Goal: Transaction & Acquisition: Purchase product/service

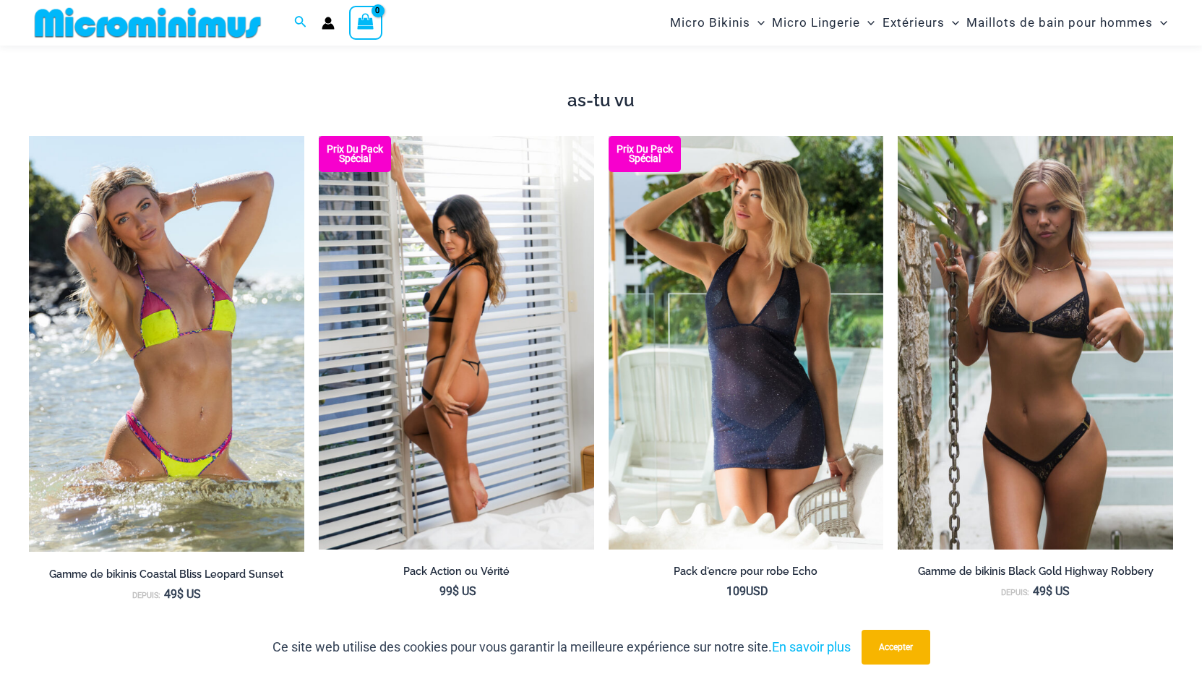
scroll to position [1289, 0]
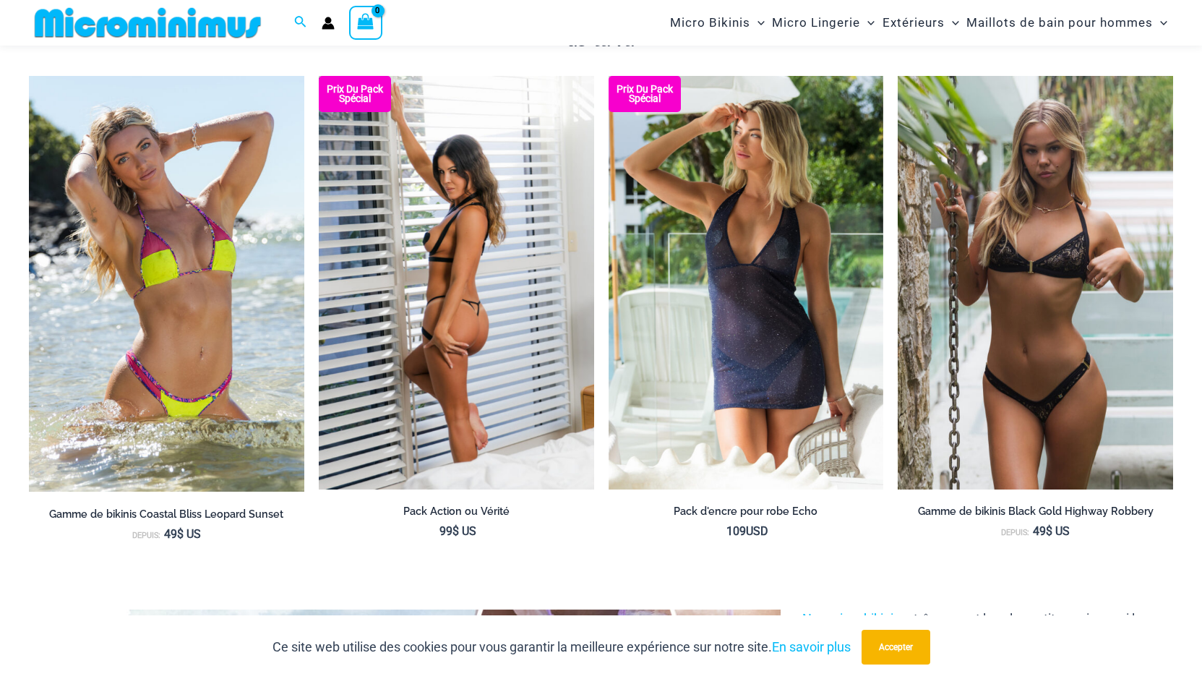
click at [456, 275] on img at bounding box center [456, 282] width 275 height 413
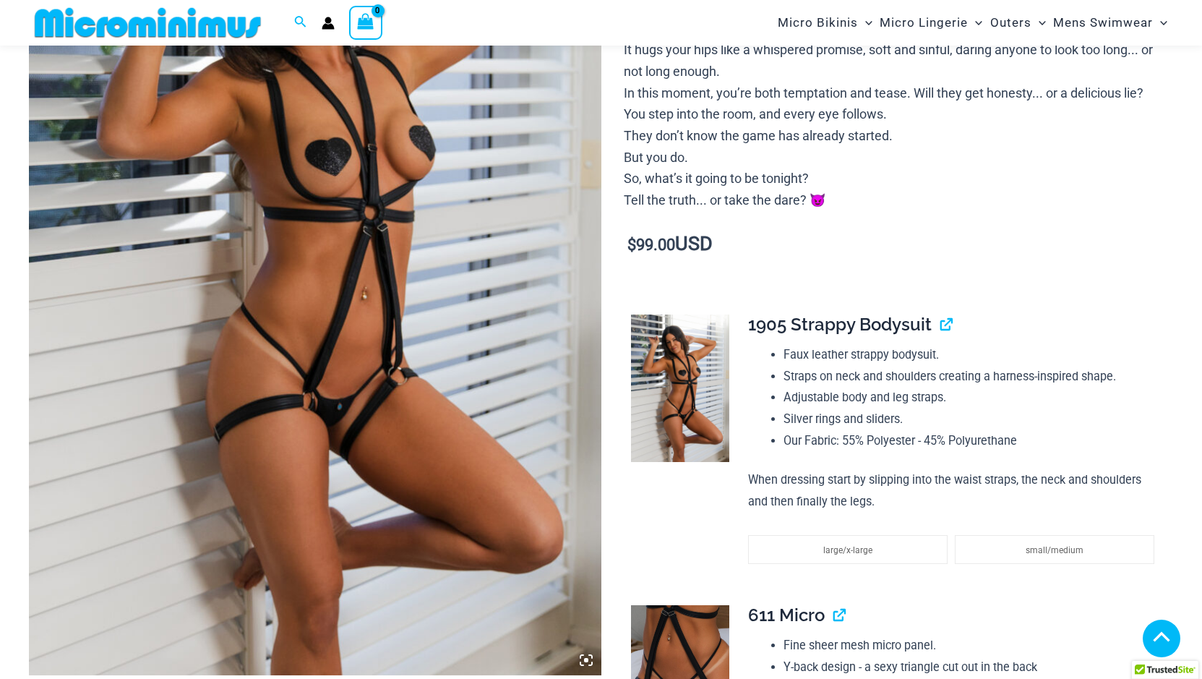
scroll to position [927, 0]
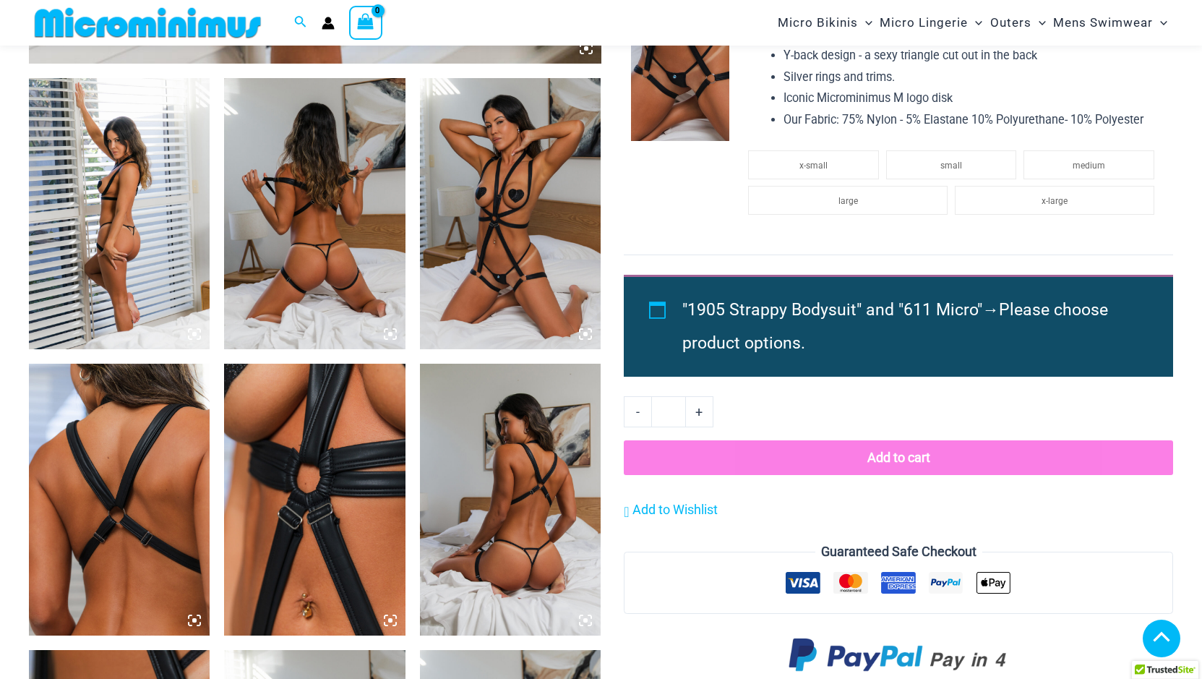
click at [348, 364] on img at bounding box center [314, 500] width 181 height 272
click at [389, 618] on icon at bounding box center [390, 620] width 4 height 4
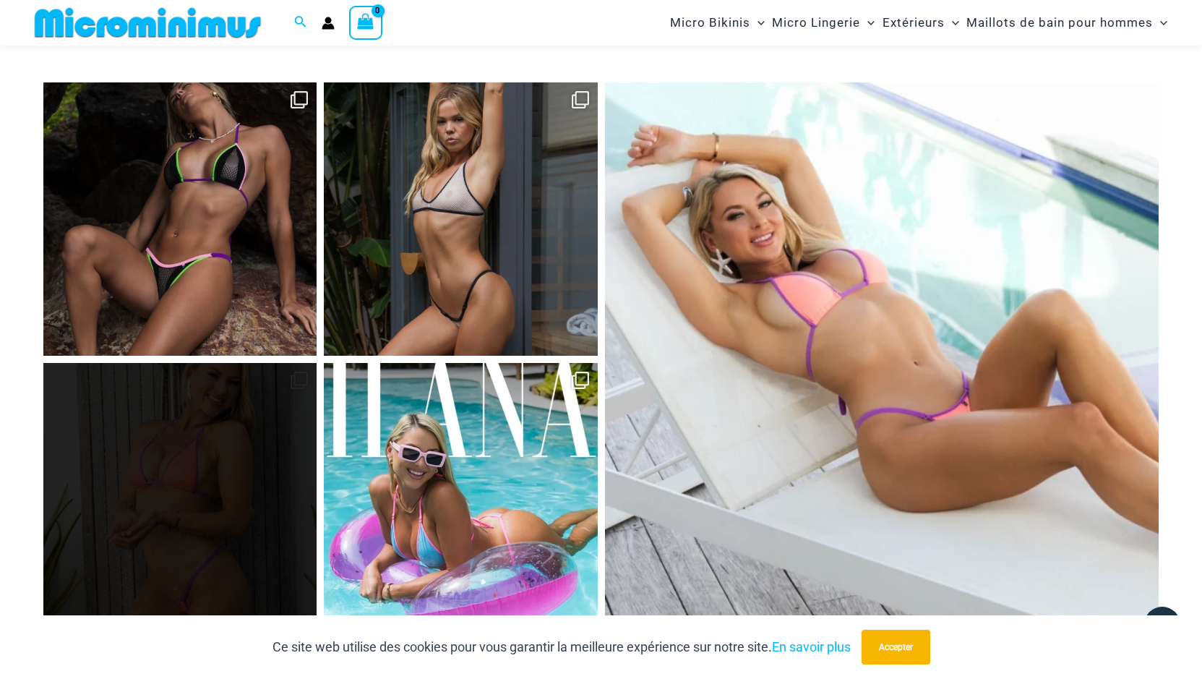
scroll to position [5460, 0]
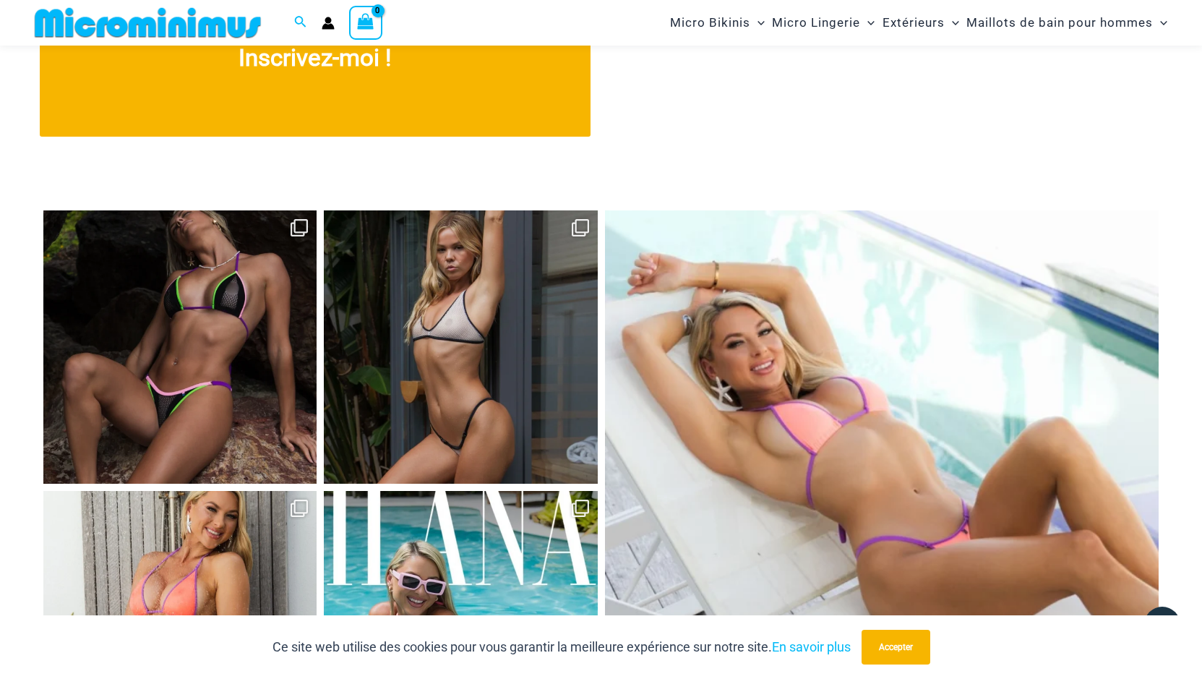
click at [177, 336] on link "Ouvrir" at bounding box center [179, 346] width 273 height 273
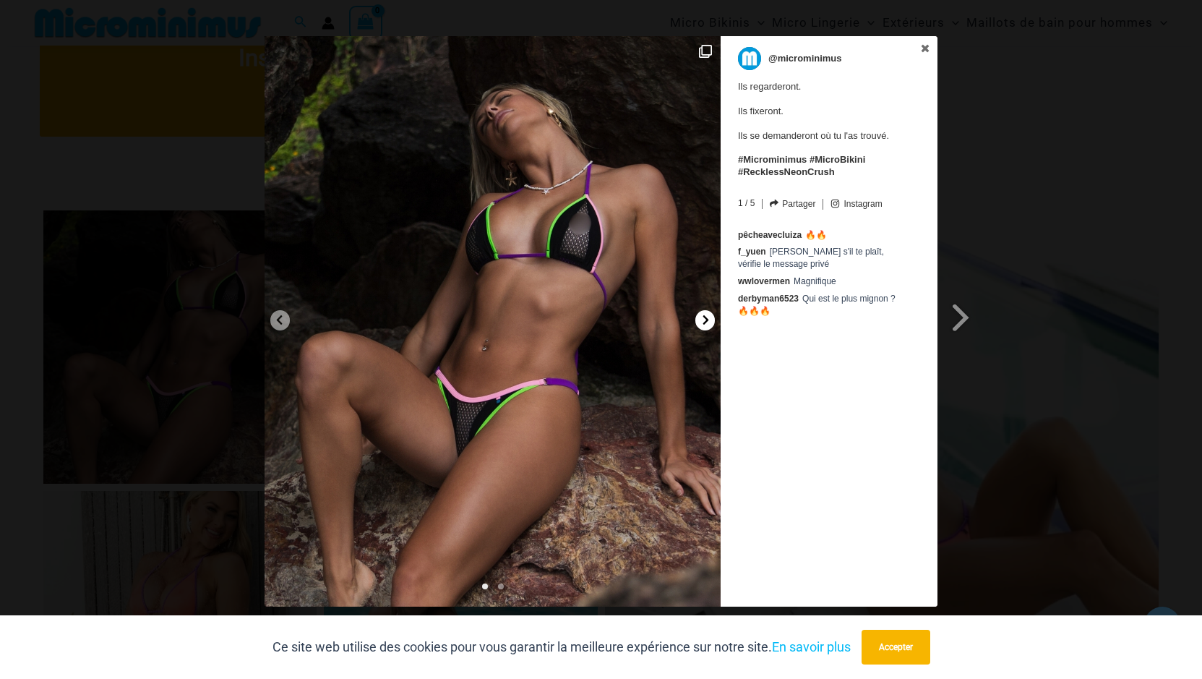
click at [704, 317] on icon at bounding box center [706, 320] width 11 height 11
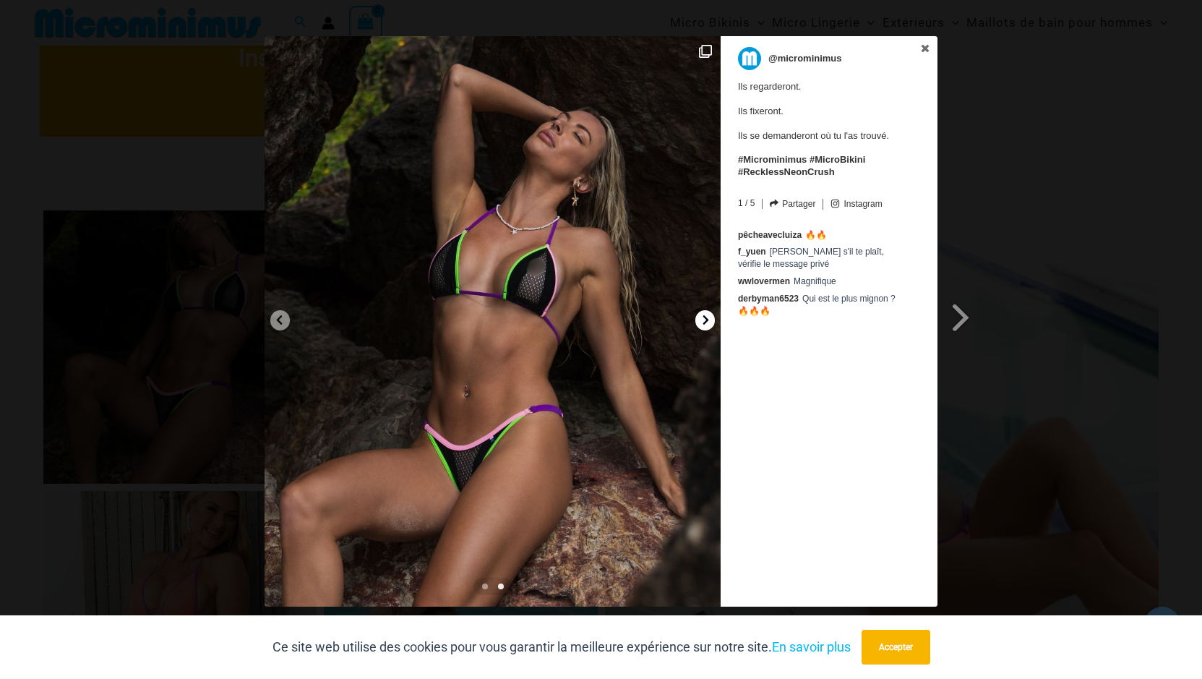
click at [704, 317] on icon at bounding box center [706, 320] width 11 height 11
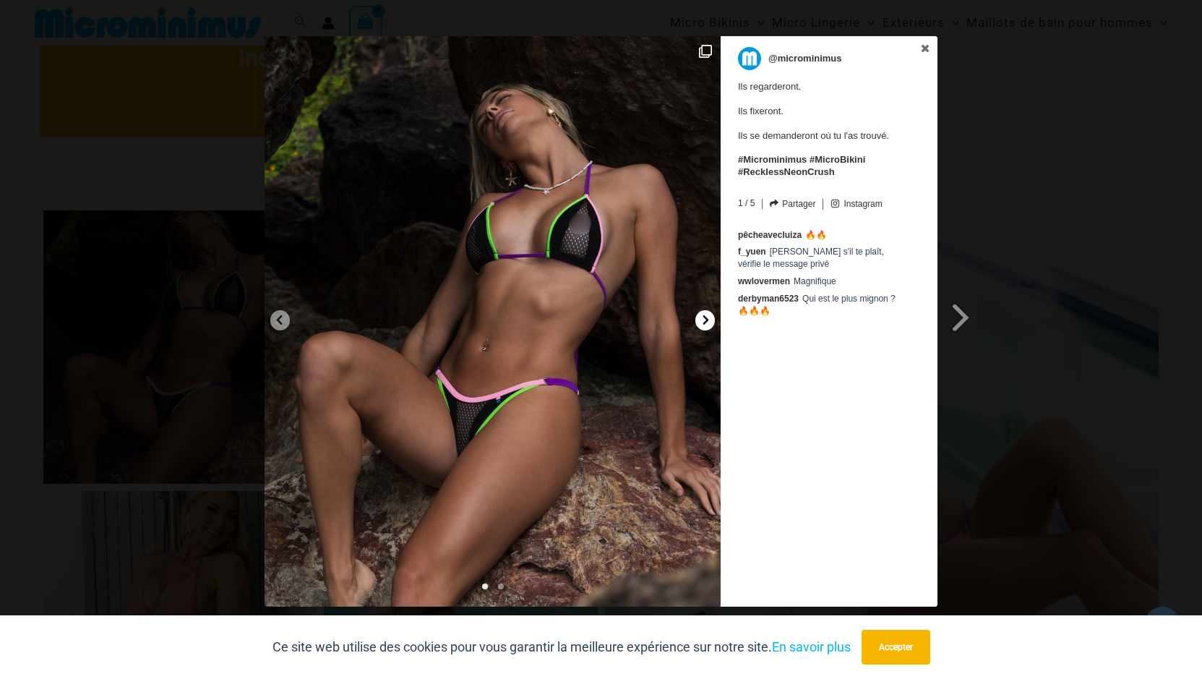
click at [704, 317] on icon at bounding box center [706, 320] width 11 height 11
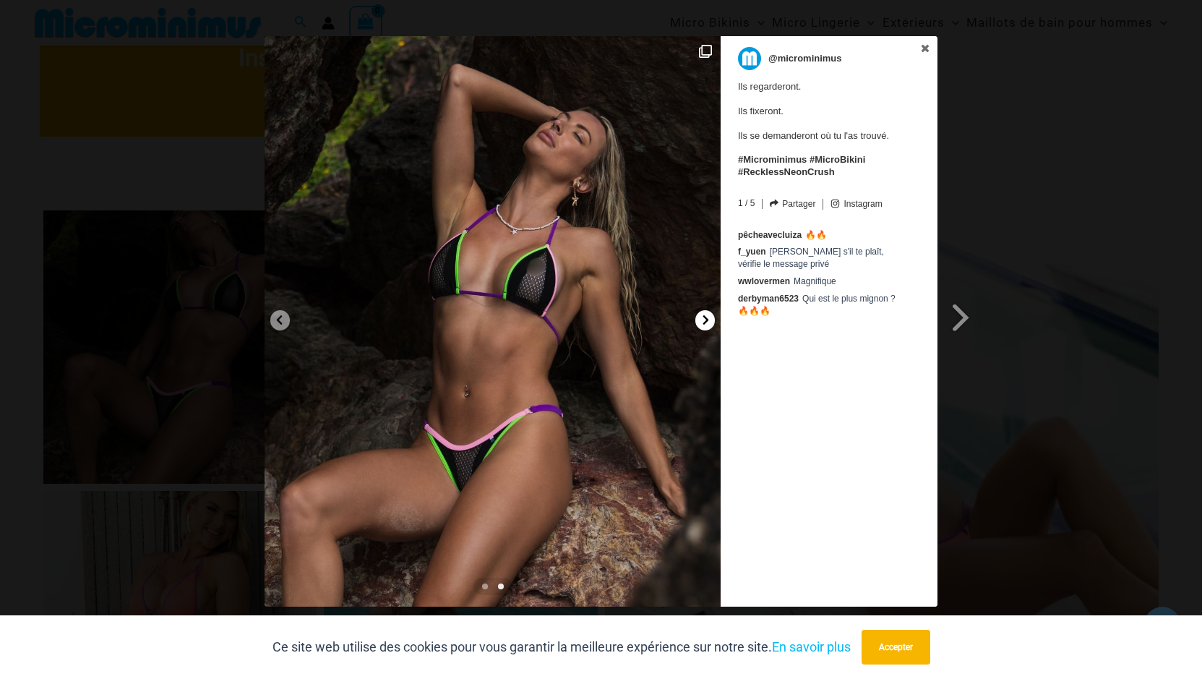
click at [704, 317] on icon at bounding box center [706, 320] width 11 height 11
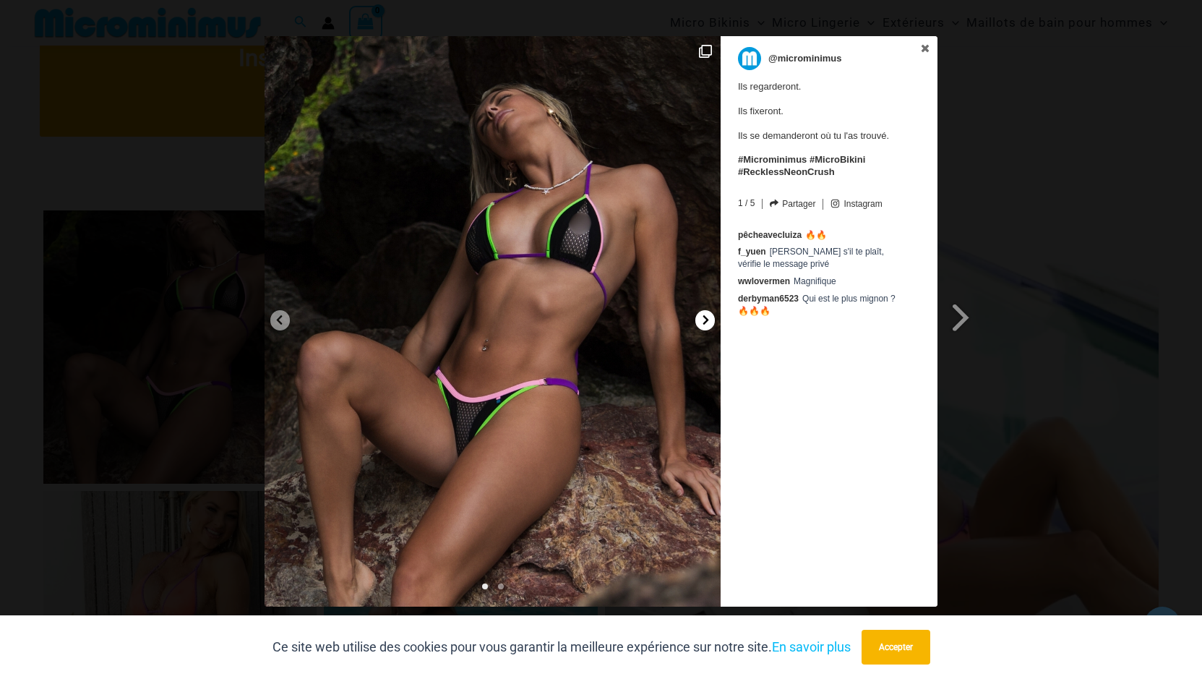
click at [704, 317] on icon at bounding box center [706, 320] width 11 height 11
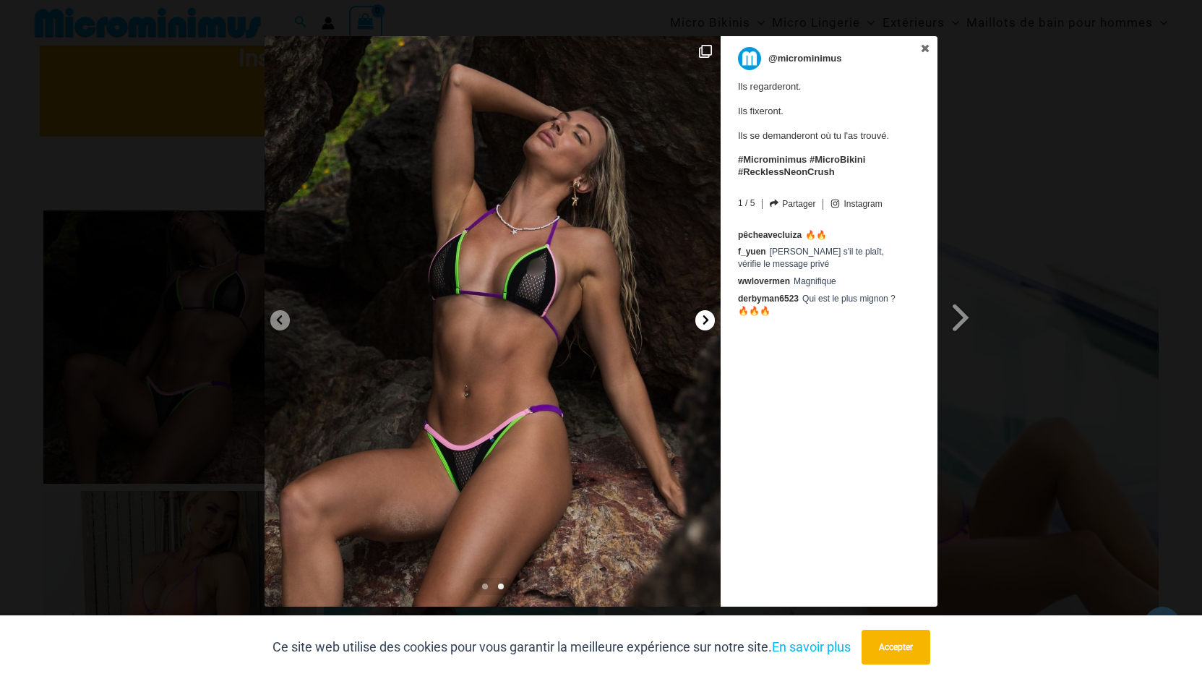
click at [704, 317] on icon at bounding box center [706, 320] width 11 height 11
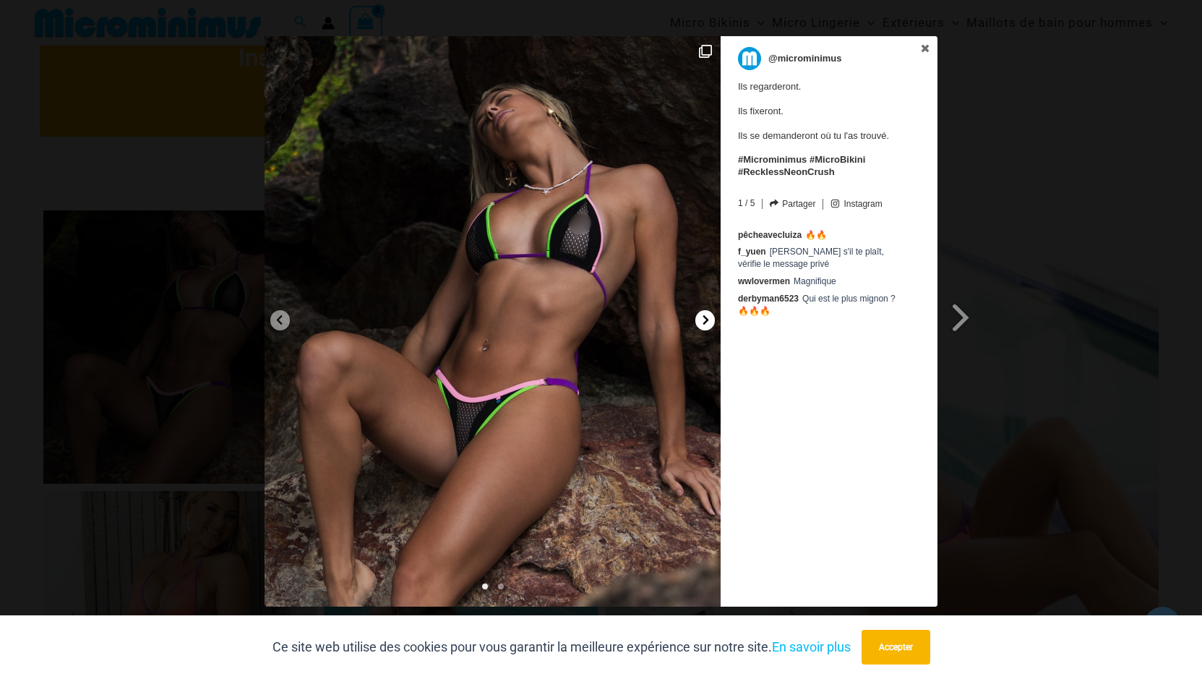
click at [704, 317] on icon at bounding box center [706, 320] width 11 height 11
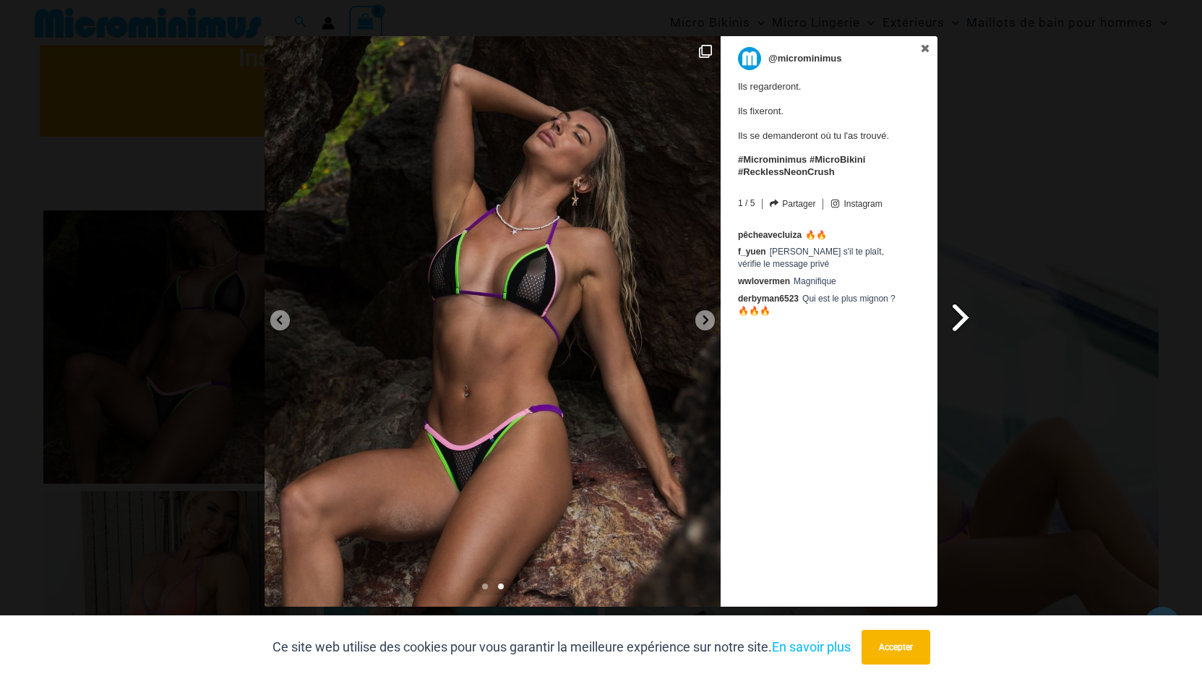
click at [965, 317] on span at bounding box center [961, 317] width 25 height 33
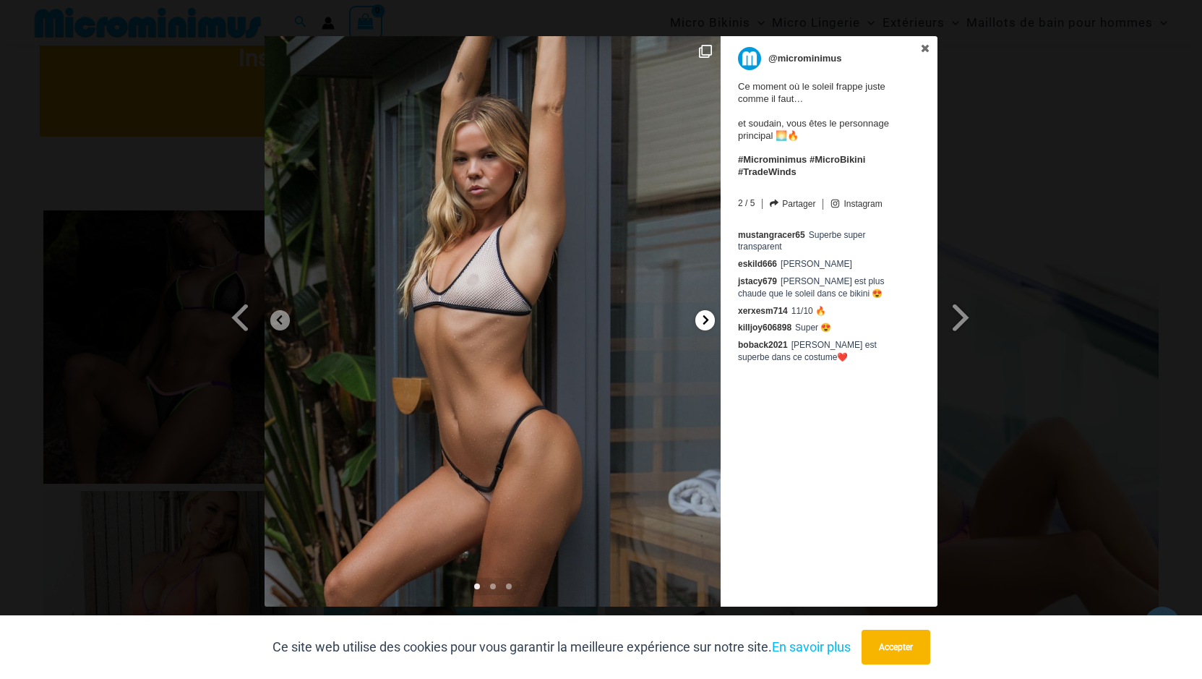
click at [705, 320] on icon at bounding box center [706, 320] width 11 height 11
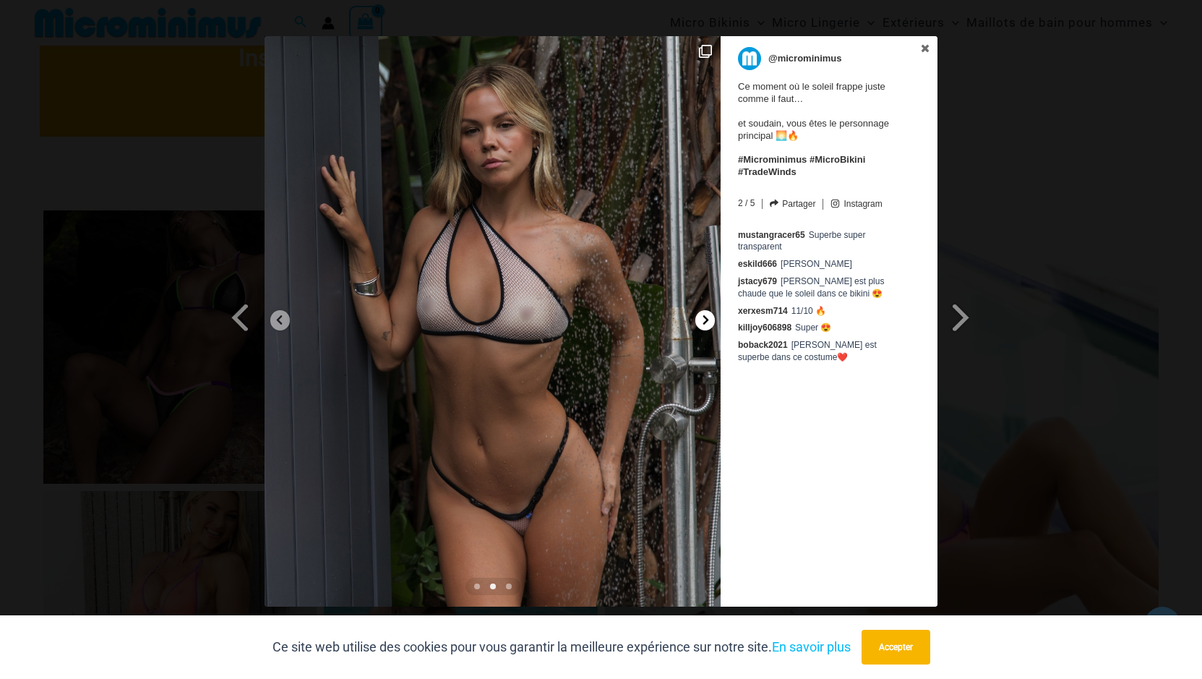
click at [705, 320] on icon at bounding box center [706, 320] width 11 height 11
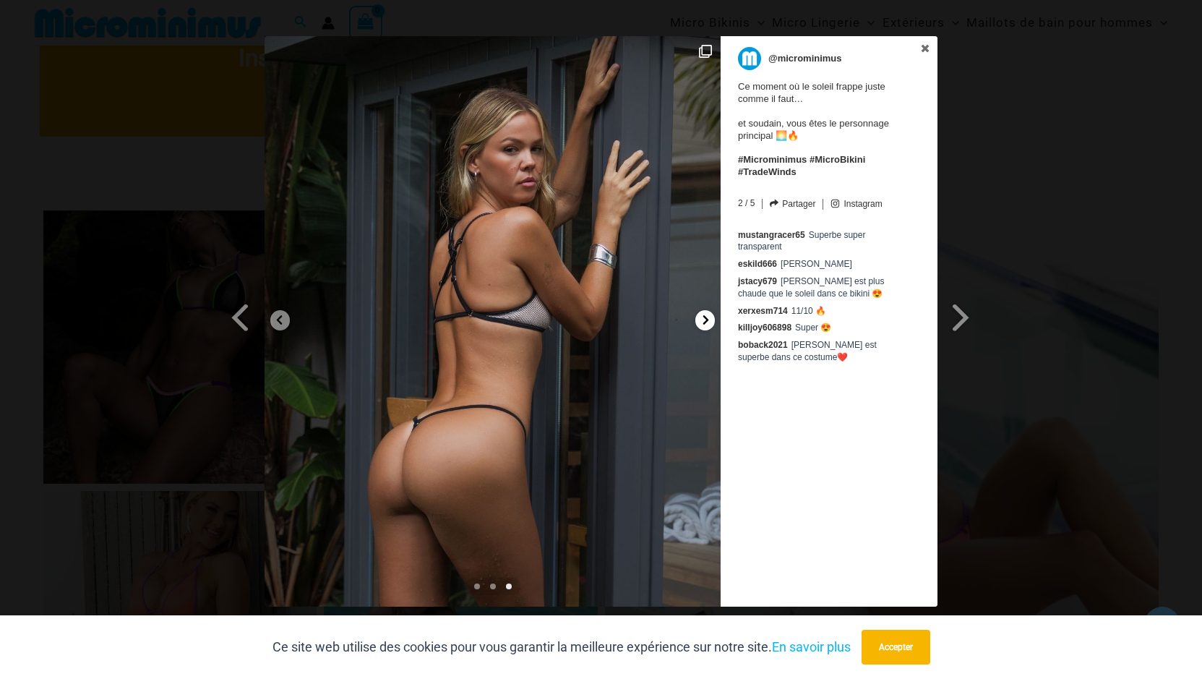
click at [705, 320] on icon at bounding box center [706, 320] width 11 height 11
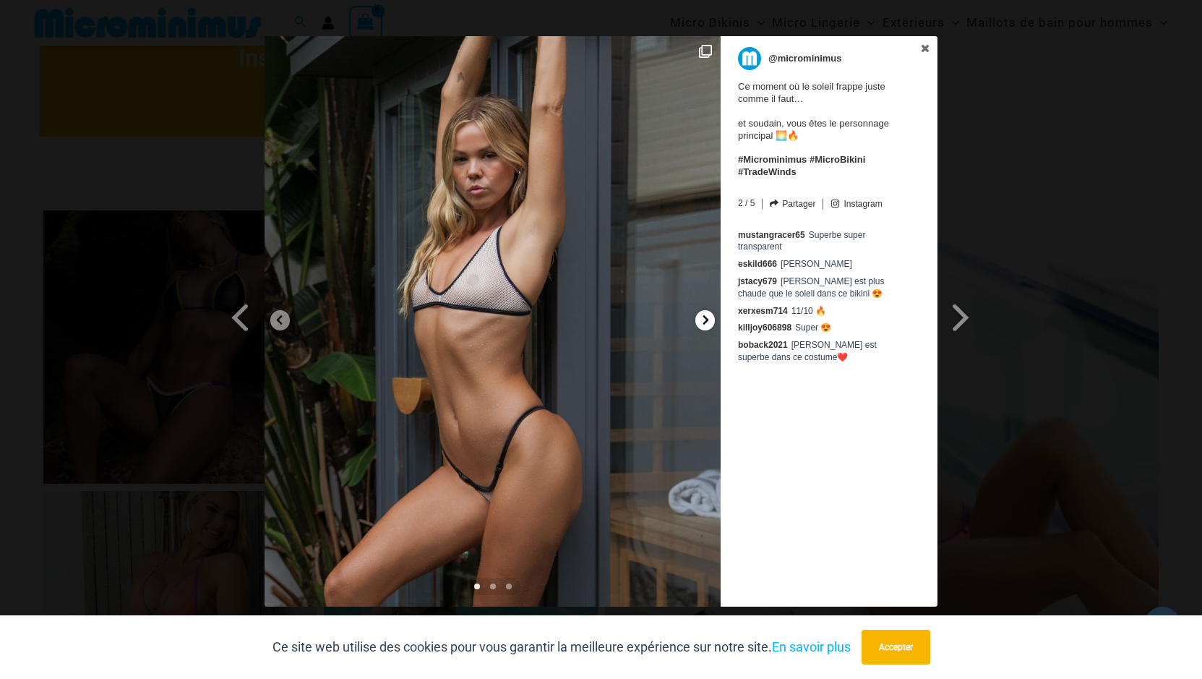
click at [705, 320] on icon at bounding box center [706, 320] width 11 height 11
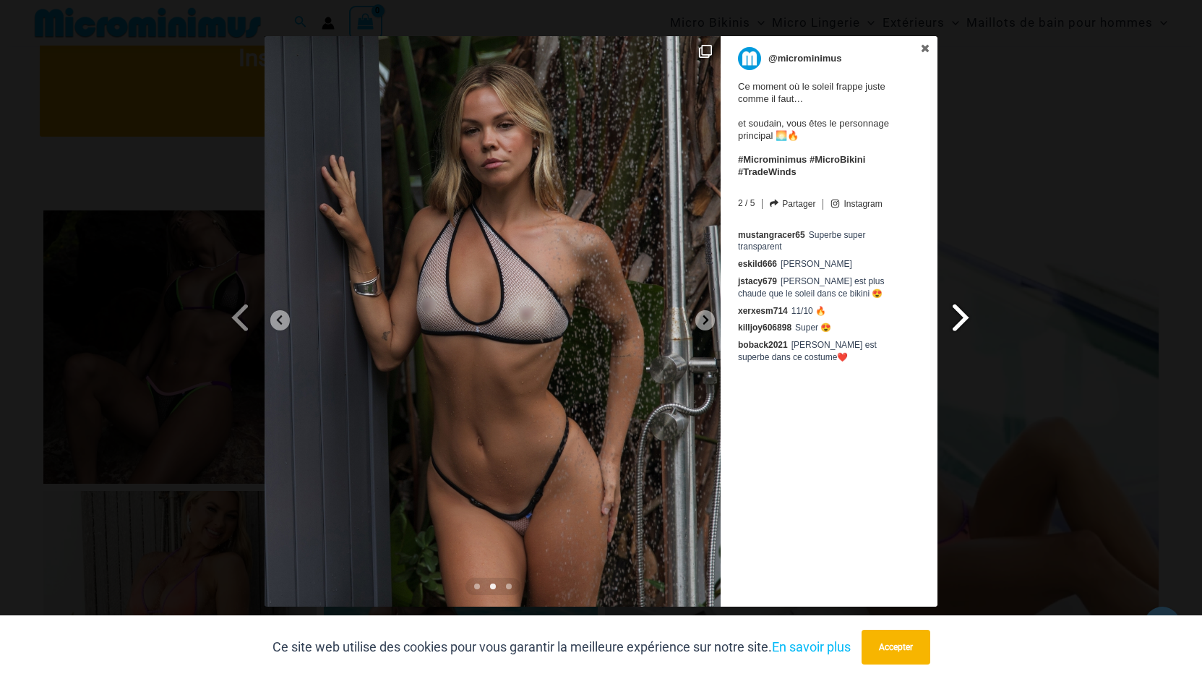
click at [963, 318] on span at bounding box center [961, 317] width 25 height 33
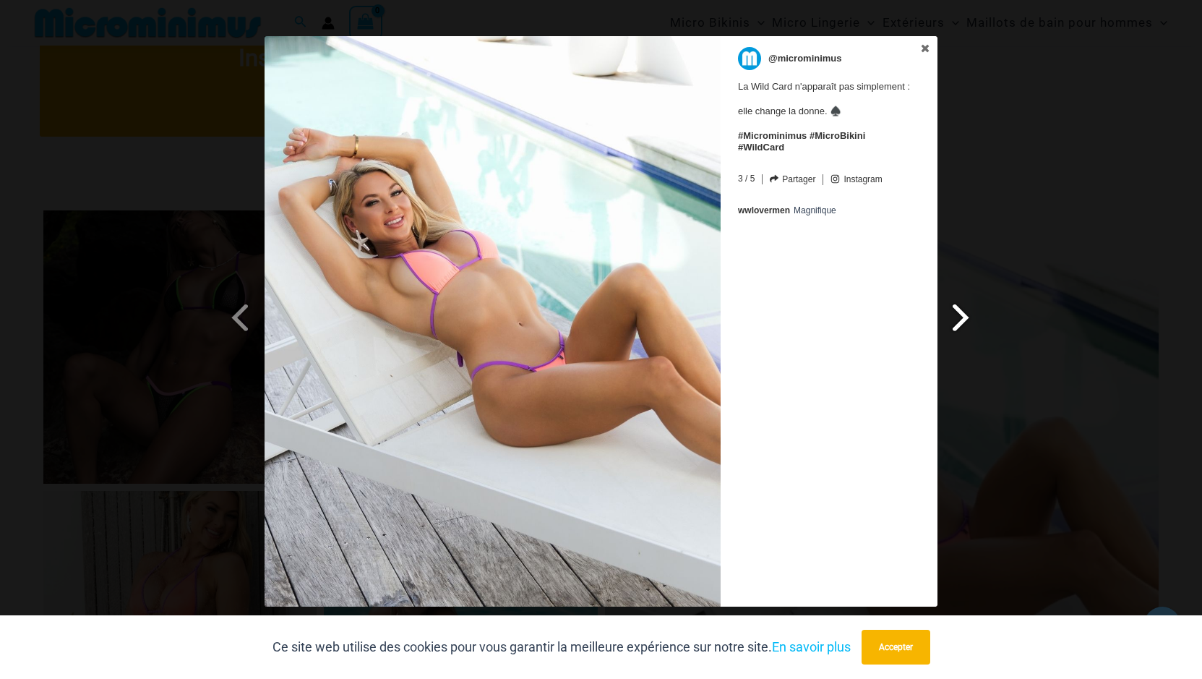
click at [963, 318] on span at bounding box center [961, 317] width 25 height 33
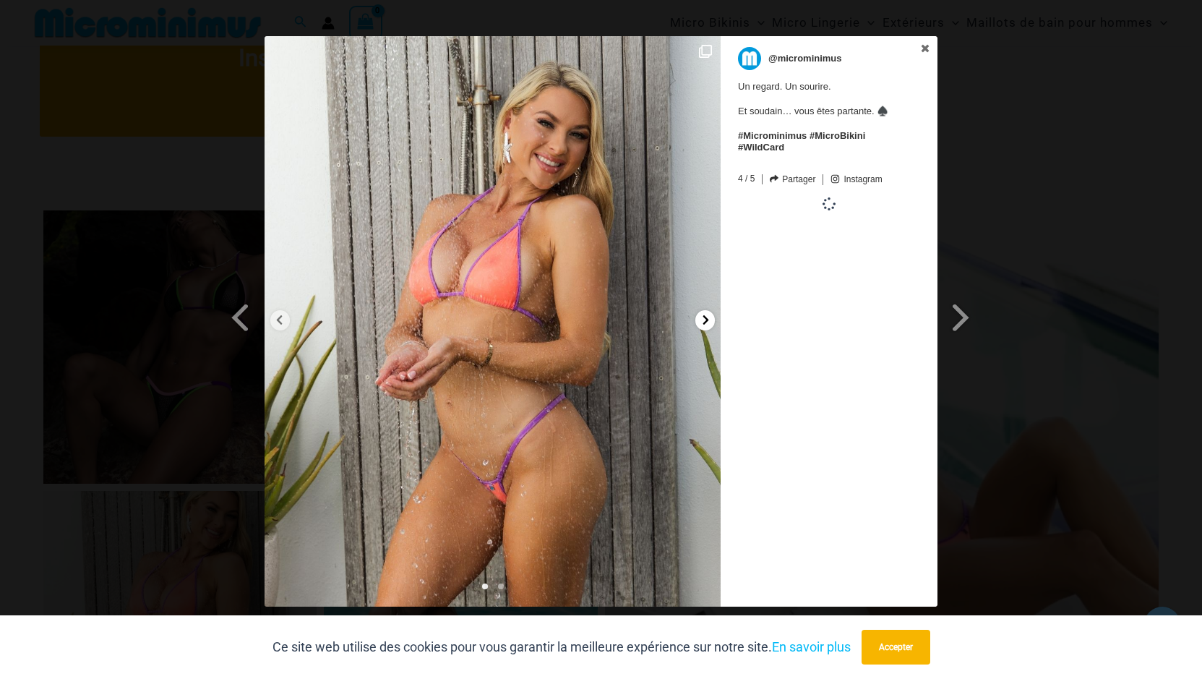
click at [707, 317] on icon at bounding box center [706, 320] width 11 height 11
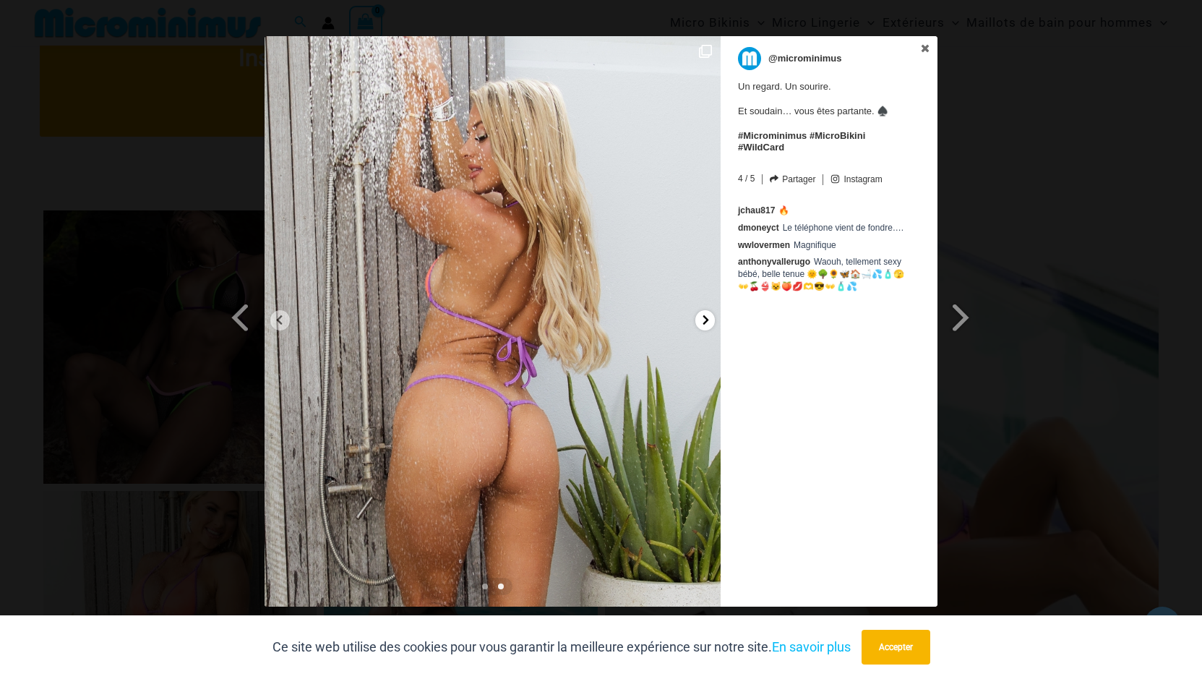
click at [707, 317] on icon at bounding box center [706, 320] width 11 height 11
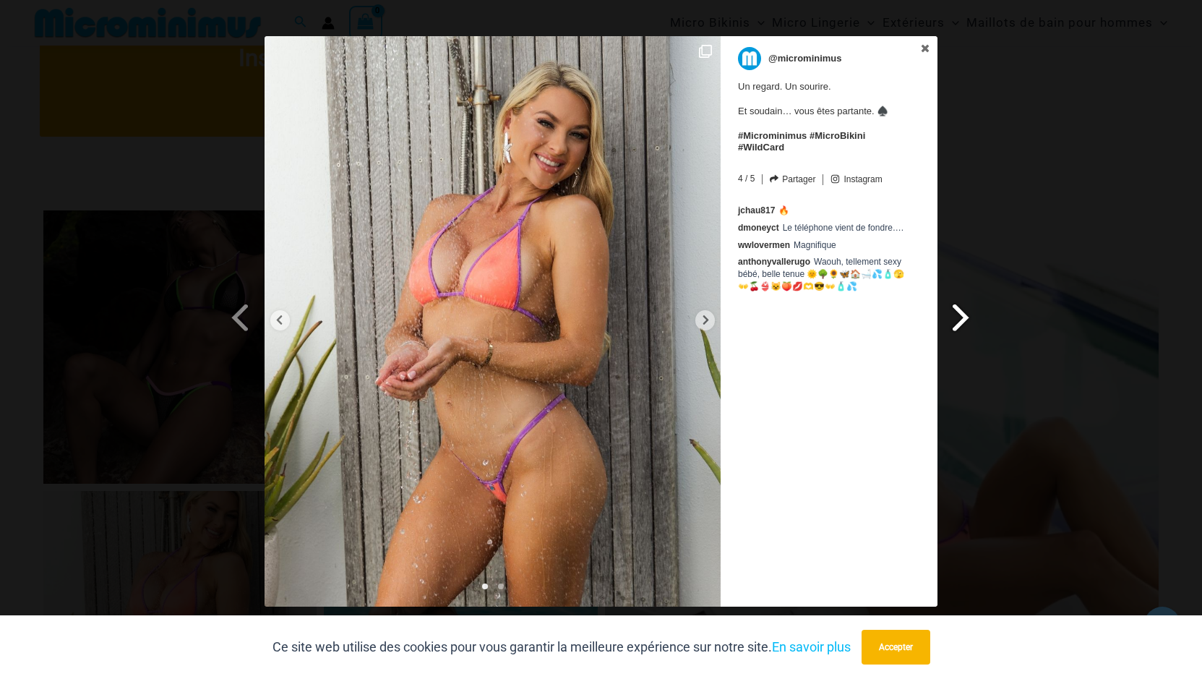
click at [965, 314] on span at bounding box center [961, 317] width 25 height 33
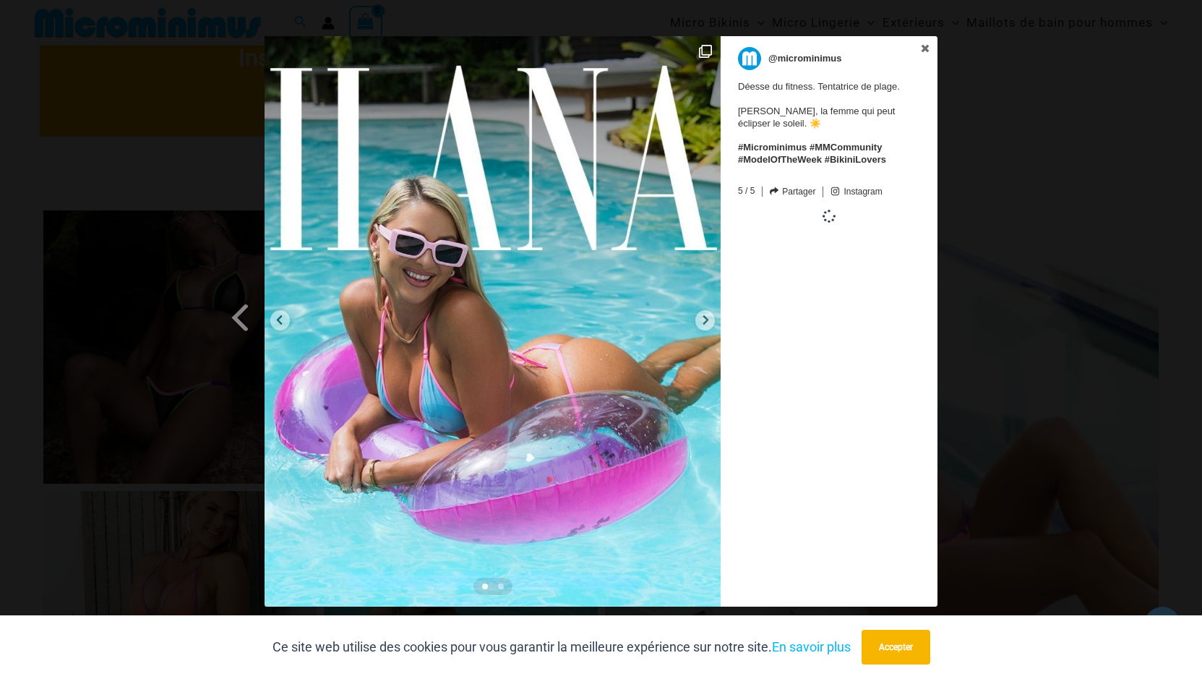
click at [965, 314] on div "Diapositive précédente Diapositive suivante @microminimus Déesse du fitness. Te…" at bounding box center [601, 323] width 1202 height 574
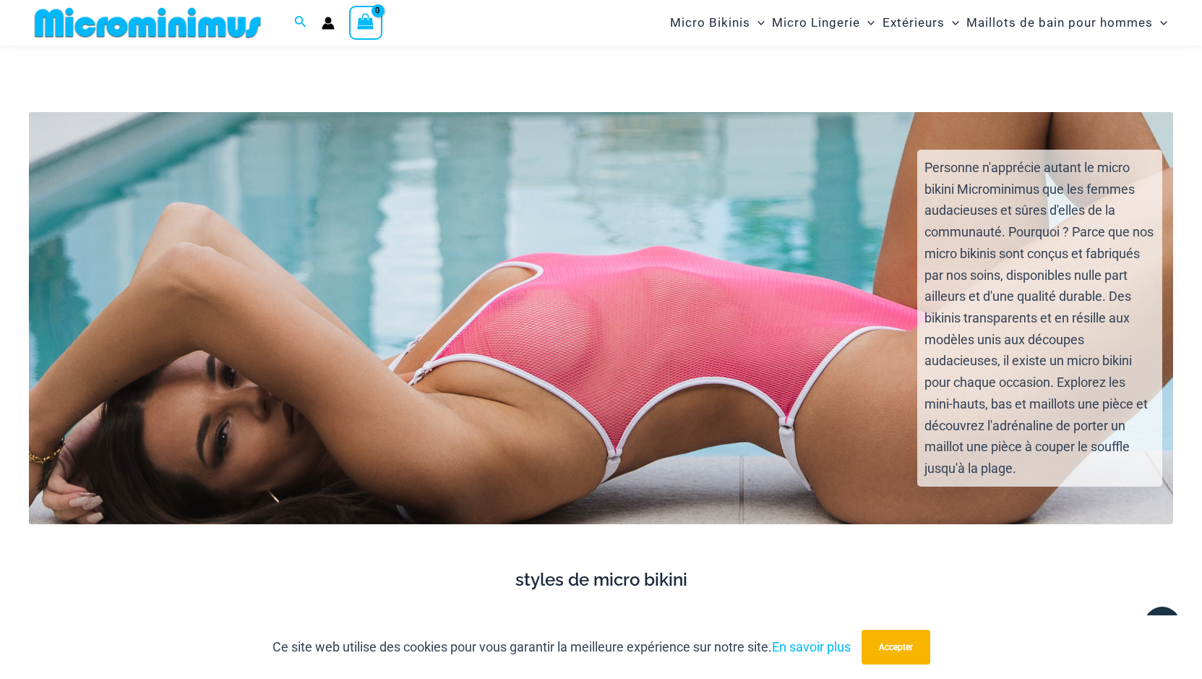
scroll to position [2206, 0]
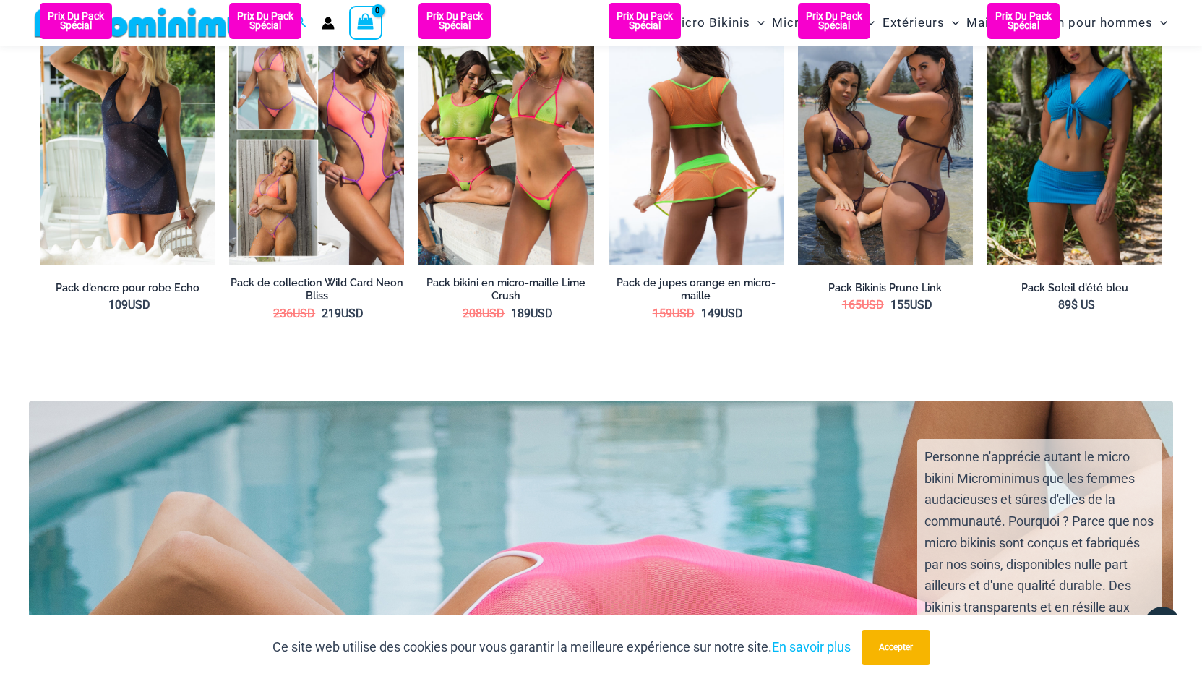
click at [709, 151] on img at bounding box center [696, 134] width 175 height 262
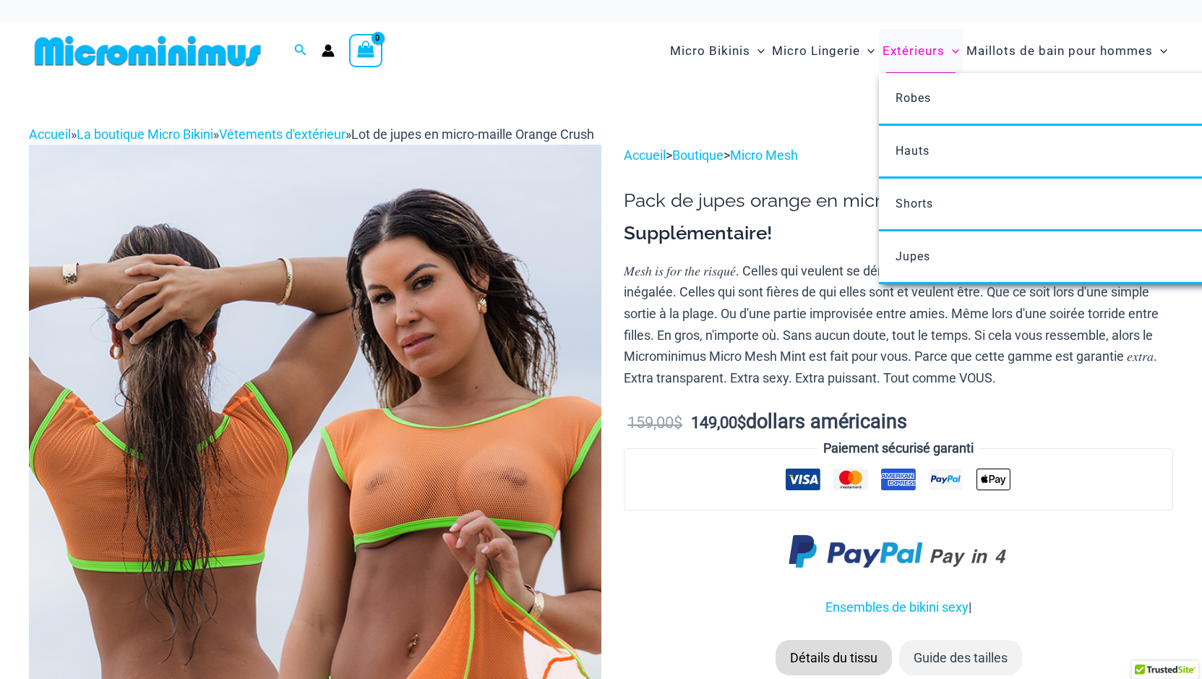
click at [921, 49] on font "Extérieurs" at bounding box center [914, 50] width 62 height 14
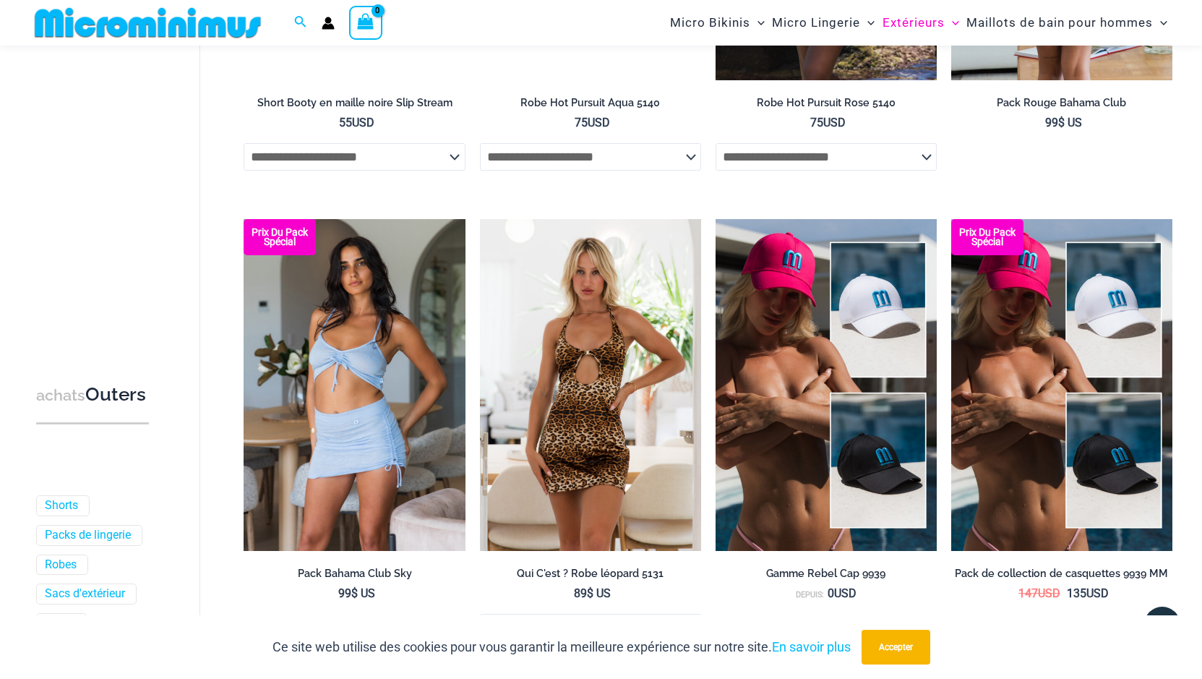
scroll to position [3471, 0]
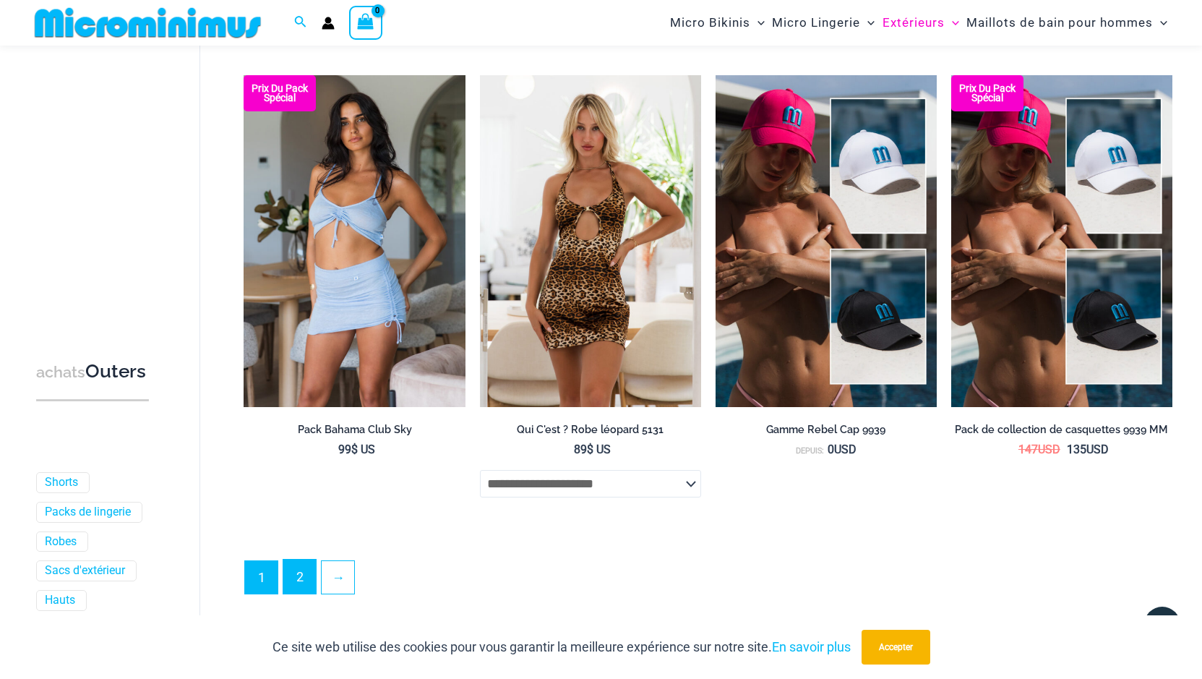
click at [304, 569] on font "2" at bounding box center [299, 576] width 7 height 15
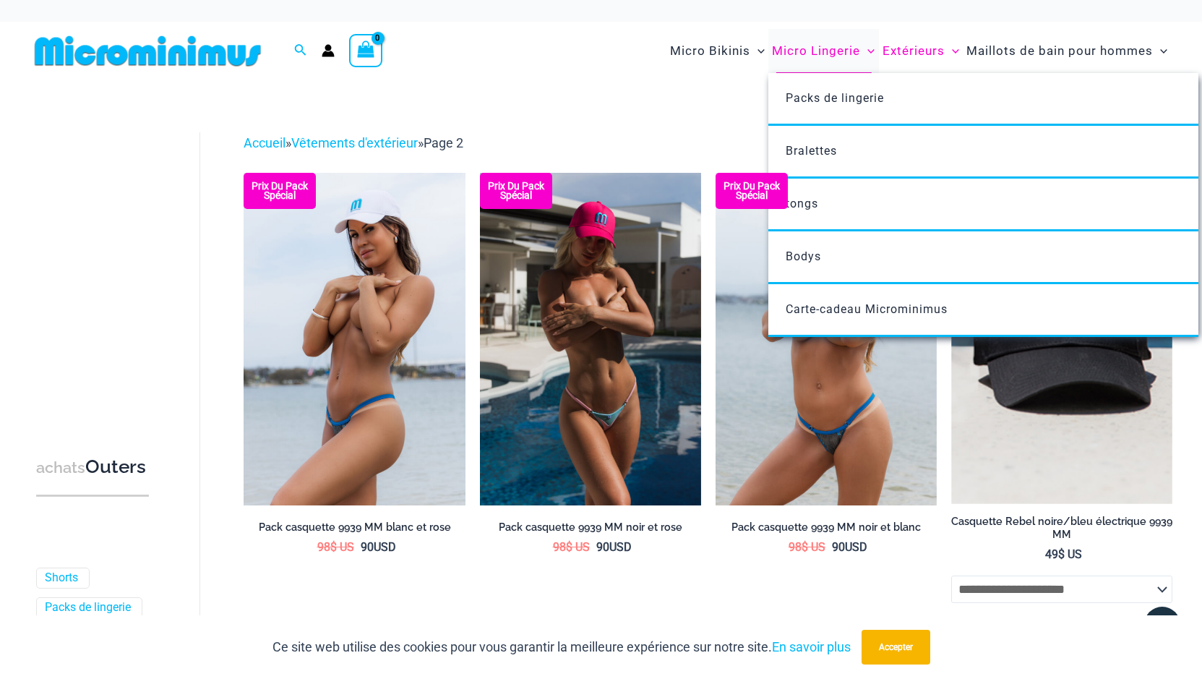
click at [816, 55] on font "Micro Lingerie" at bounding box center [816, 50] width 88 height 14
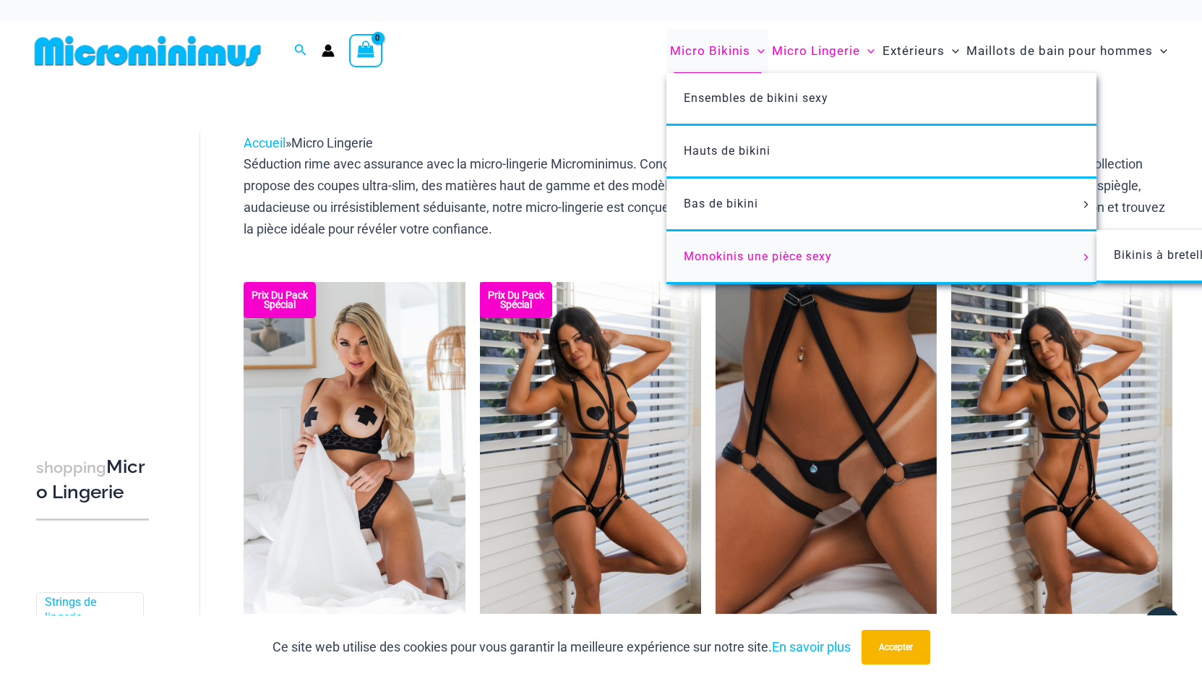
click at [719, 258] on font "Monokinis une pièce sexy" at bounding box center [758, 256] width 148 height 14
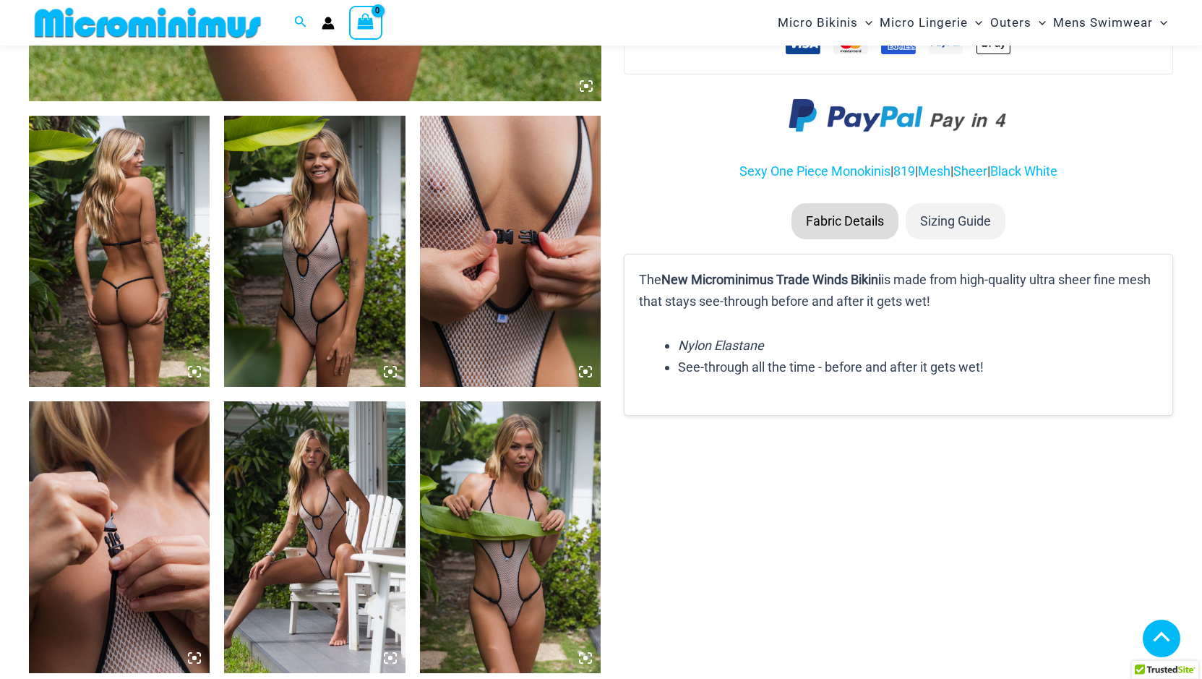
scroll to position [1455, 0]
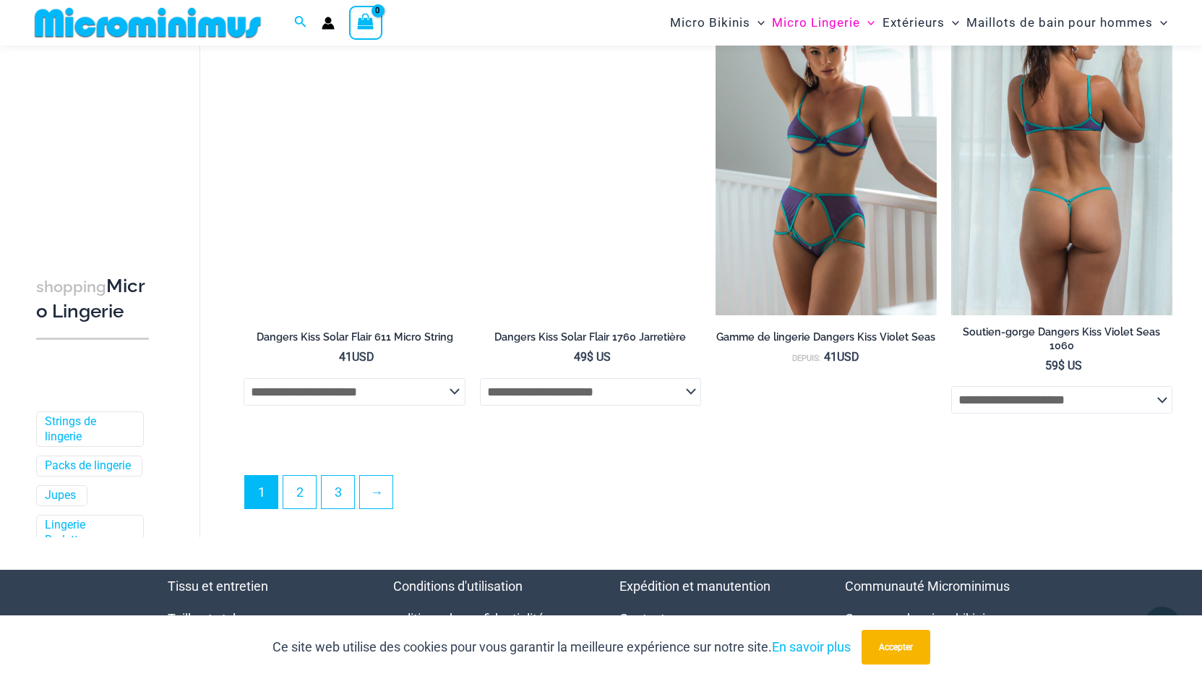
scroll to position [3662, 0]
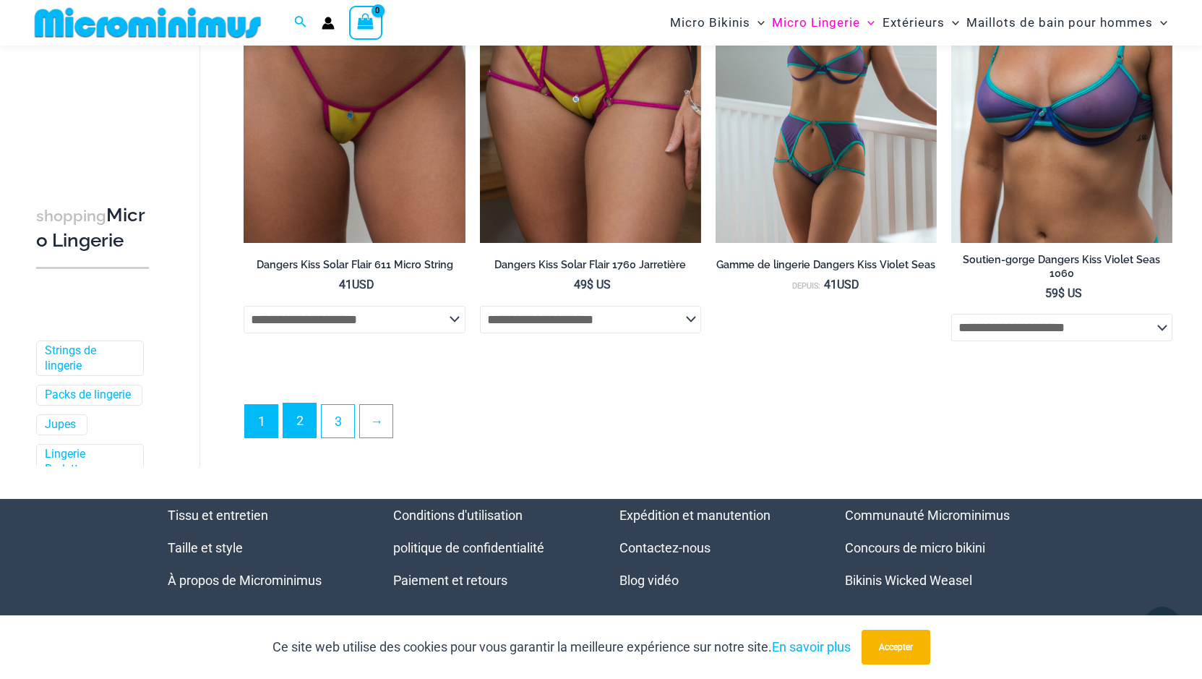
click at [294, 403] on link "2" at bounding box center [299, 420] width 33 height 34
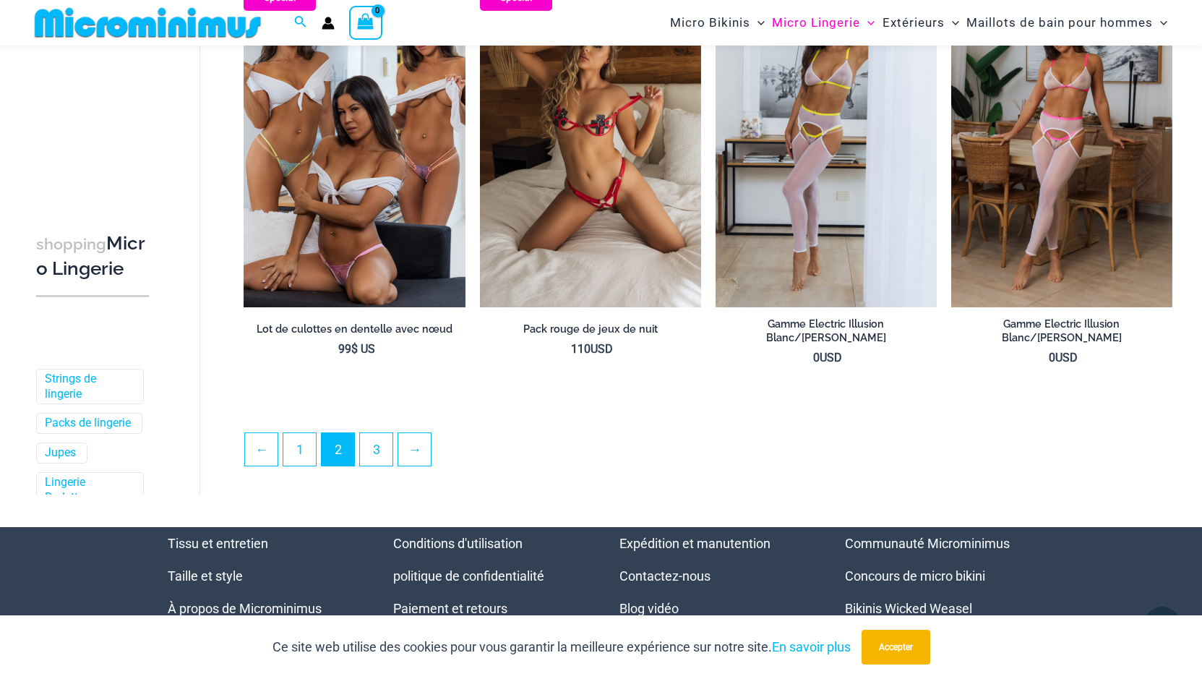
scroll to position [3543, 0]
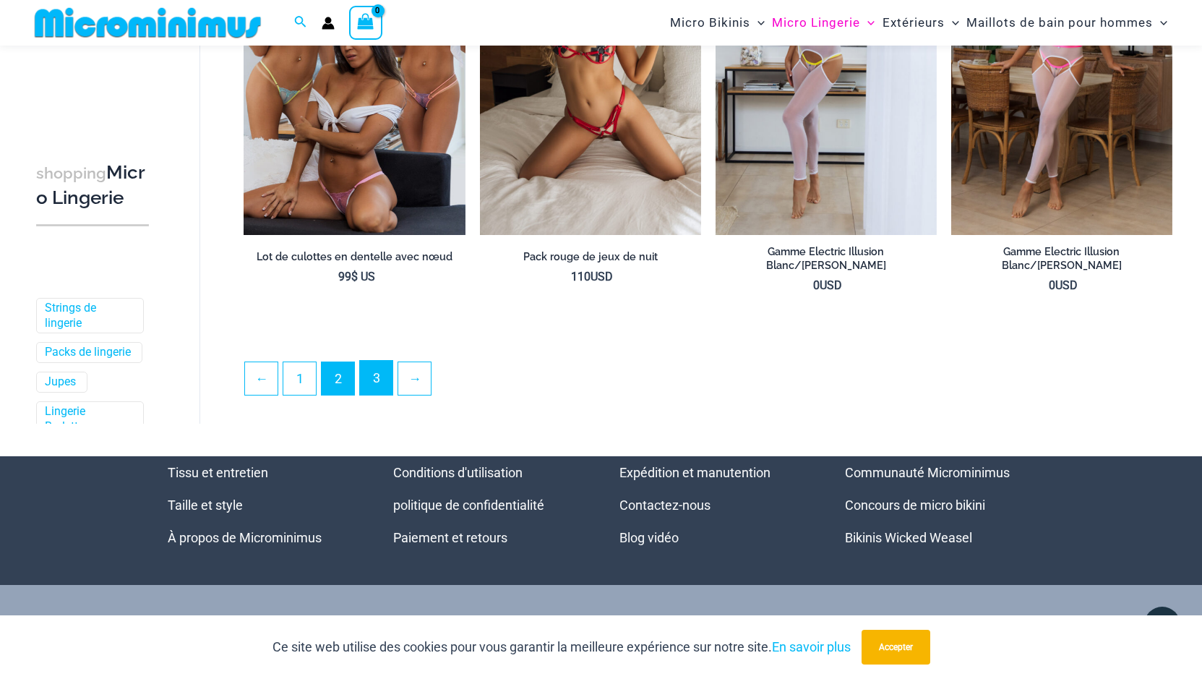
click at [372, 368] on link "3" at bounding box center [376, 378] width 33 height 34
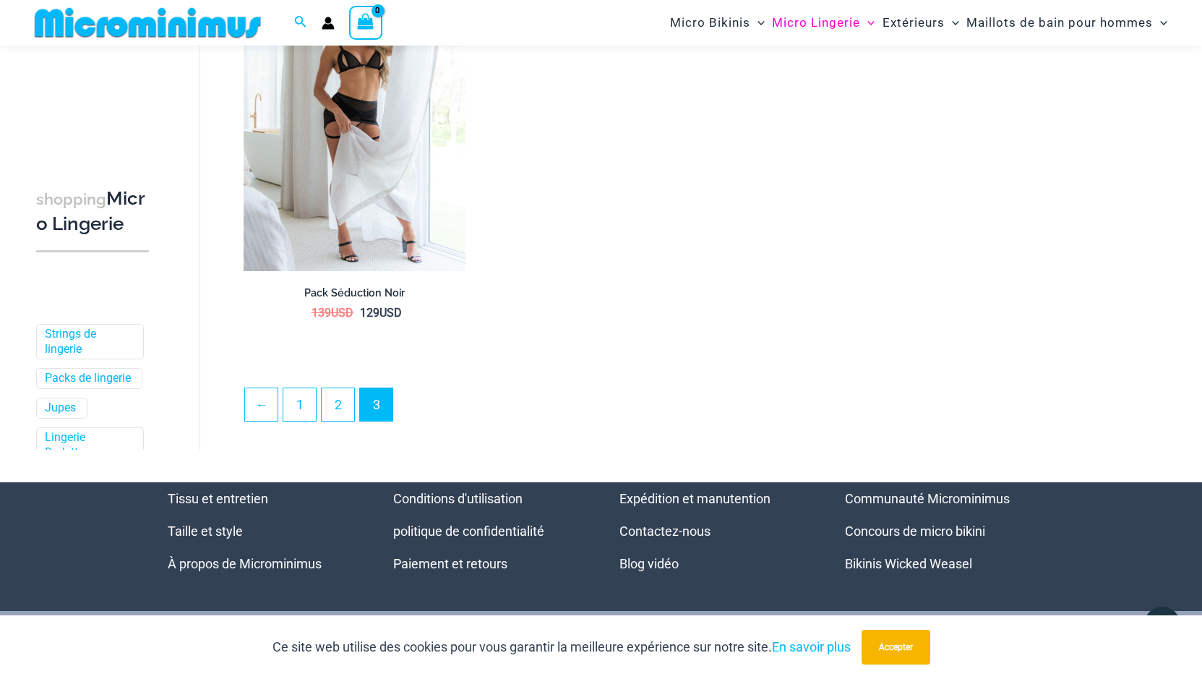
scroll to position [710, 0]
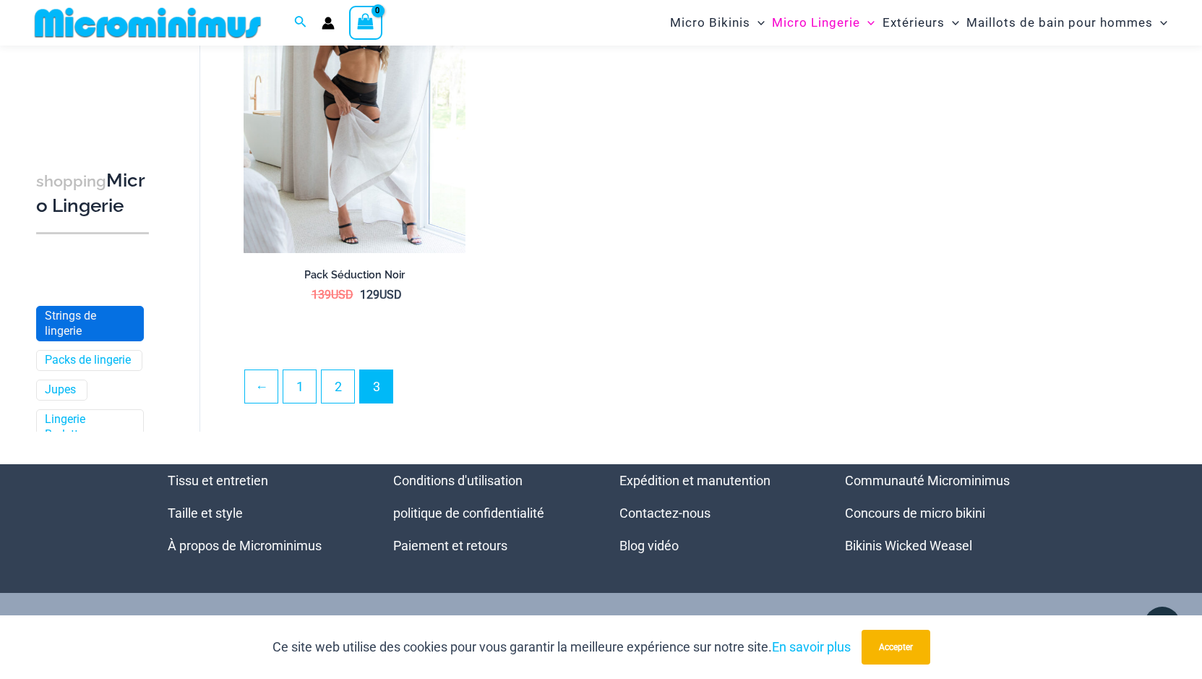
click at [59, 338] on font "Strings de lingerie" at bounding box center [70, 323] width 51 height 29
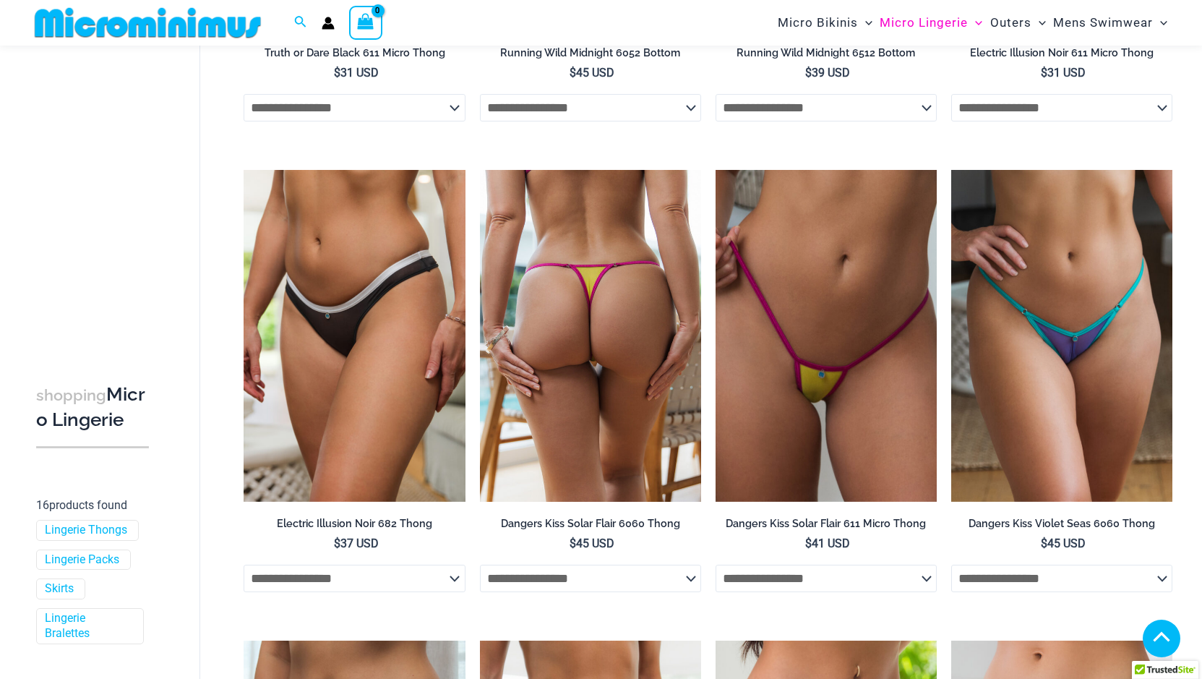
scroll to position [599, 0]
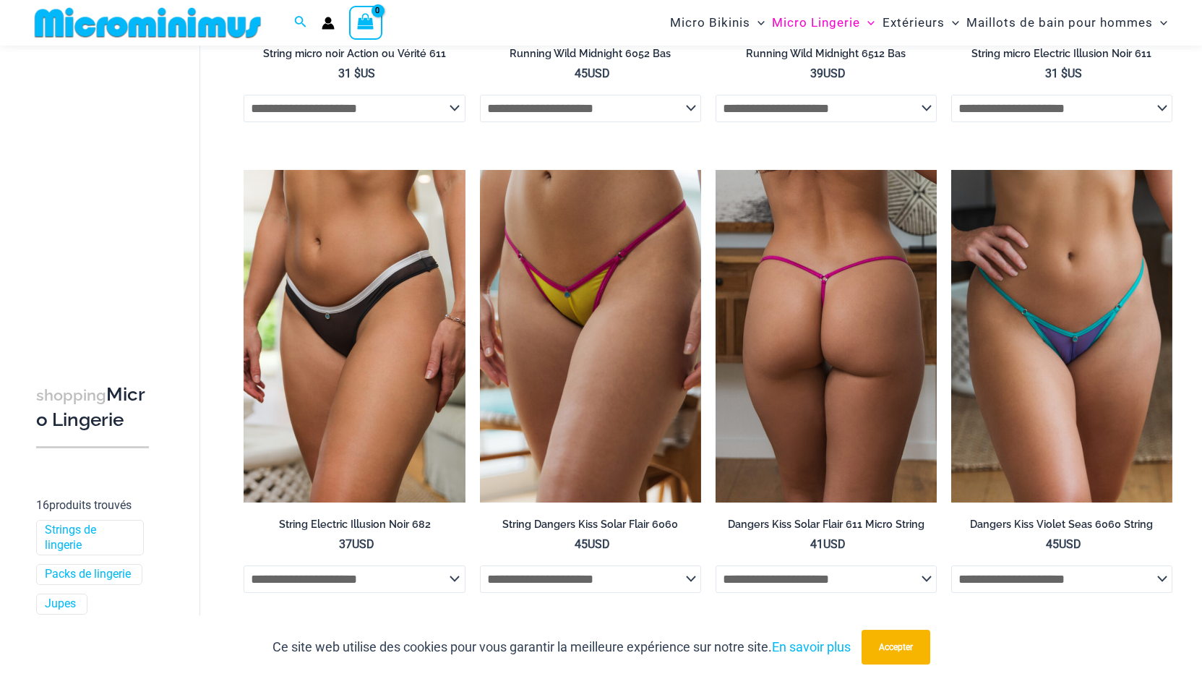
click at [842, 295] on img at bounding box center [826, 336] width 221 height 332
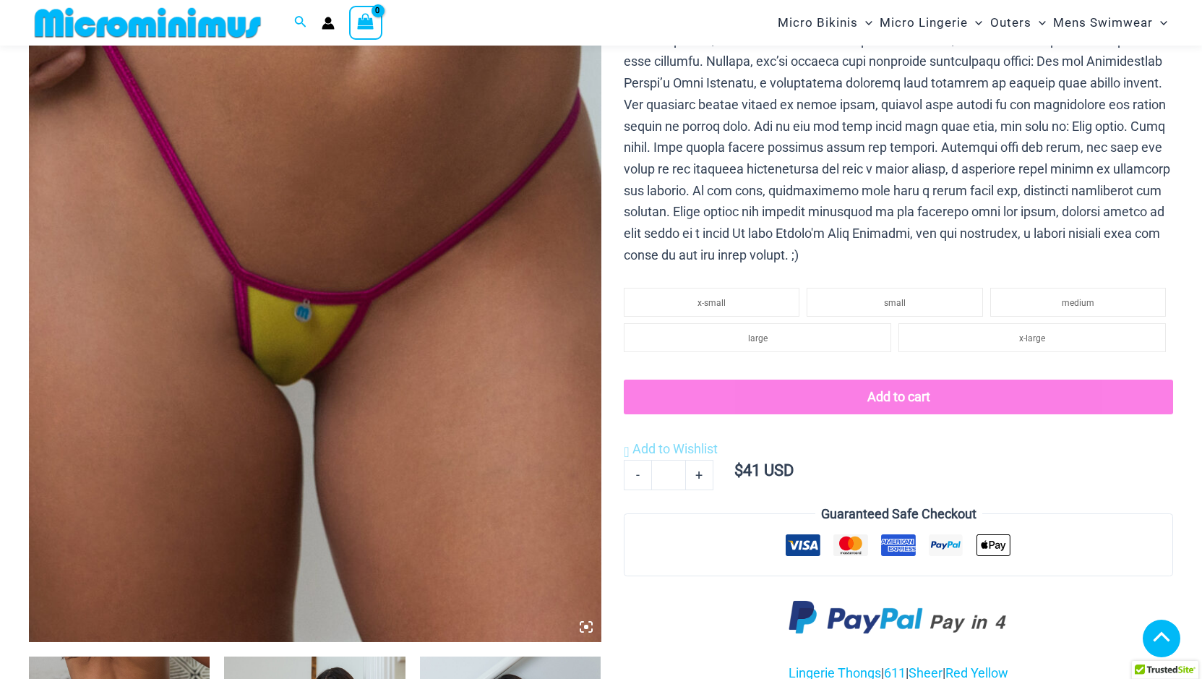
scroll to position [362, 0]
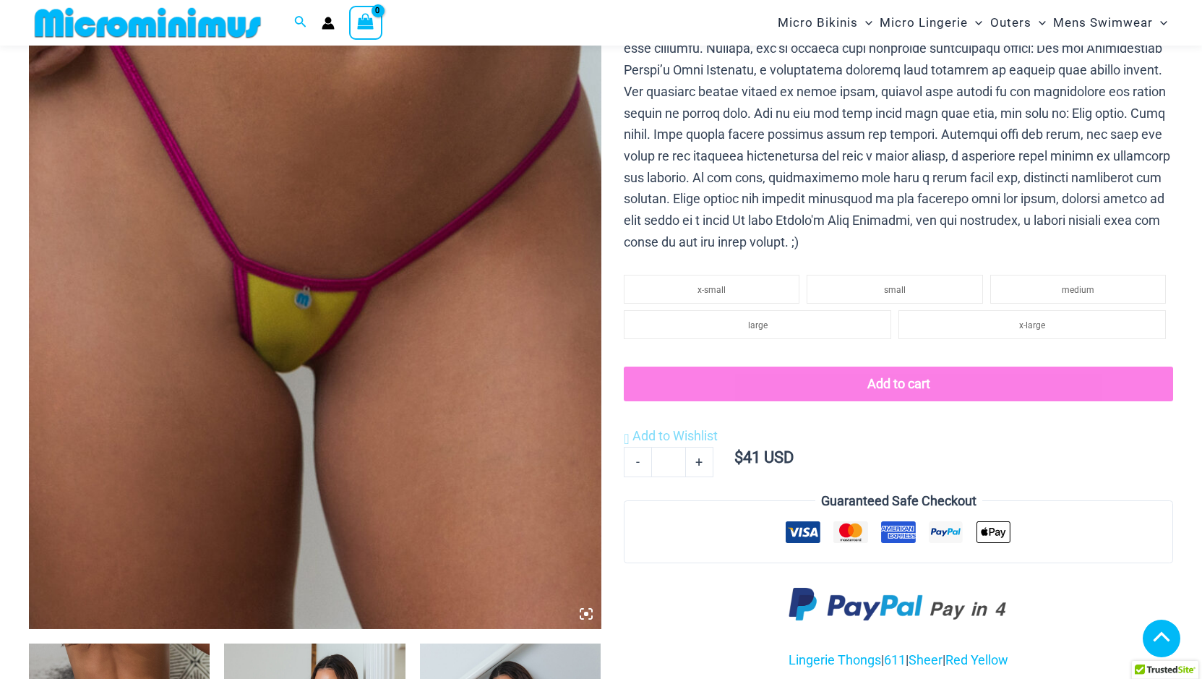
click at [584, 616] on icon at bounding box center [586, 614] width 4 height 4
click at [415, 347] on img at bounding box center [315, 199] width 573 height 858
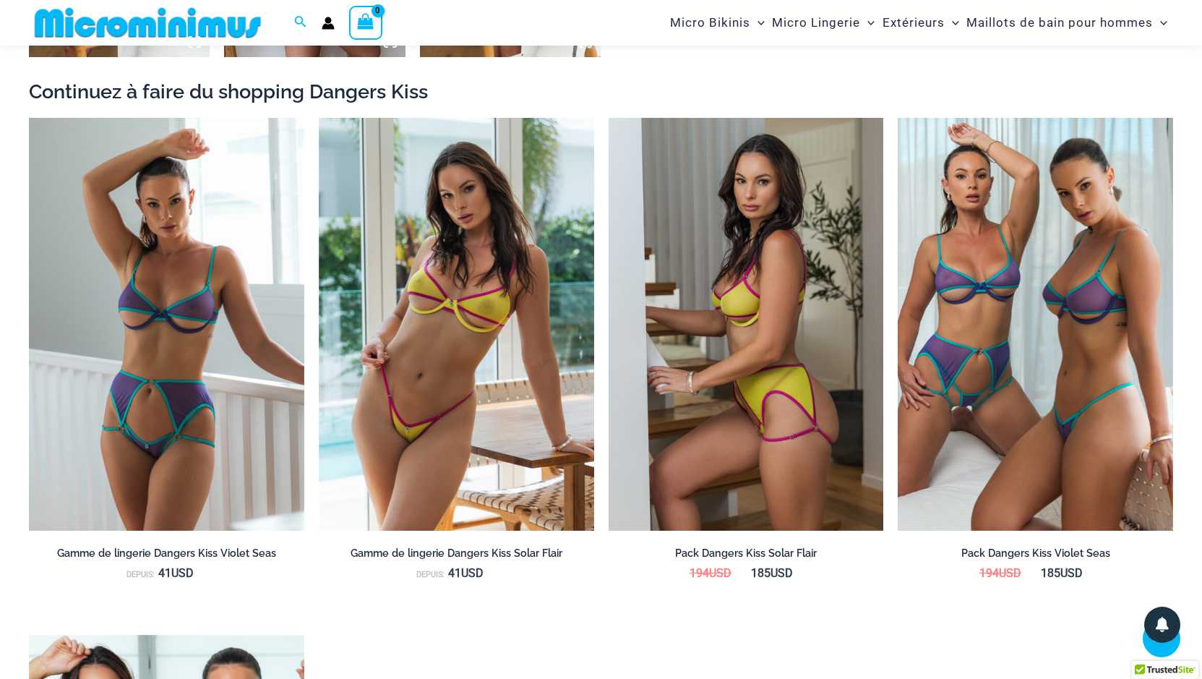
click at [751, 280] on img at bounding box center [746, 324] width 275 height 413
